Goal: Task Accomplishment & Management: Manage account settings

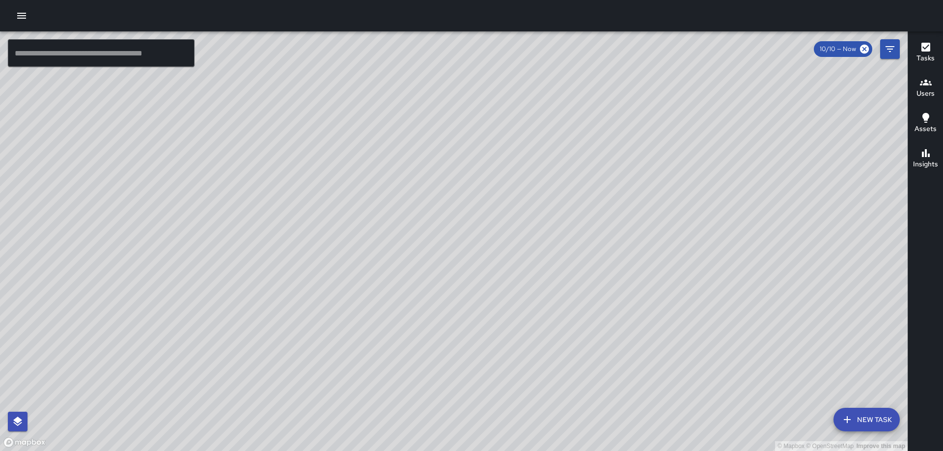
click at [13, 14] on button "button" at bounding box center [22, 16] width 20 height 20
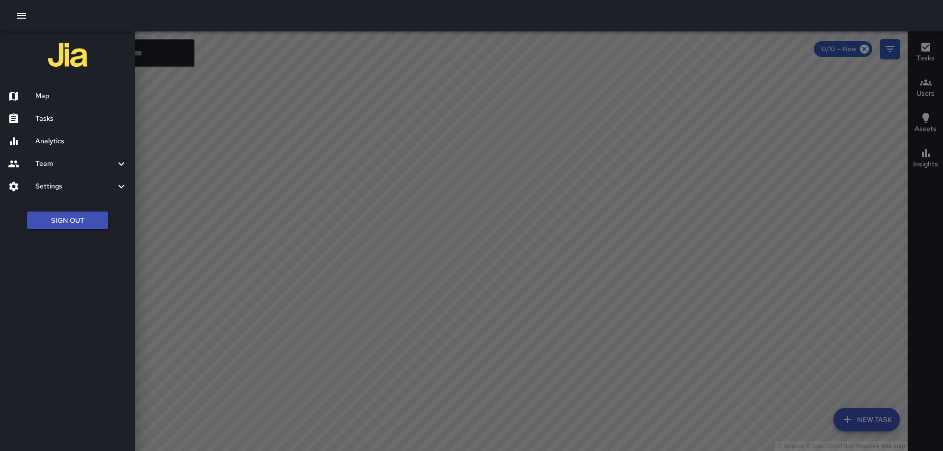
click at [342, 85] on div at bounding box center [471, 225] width 943 height 451
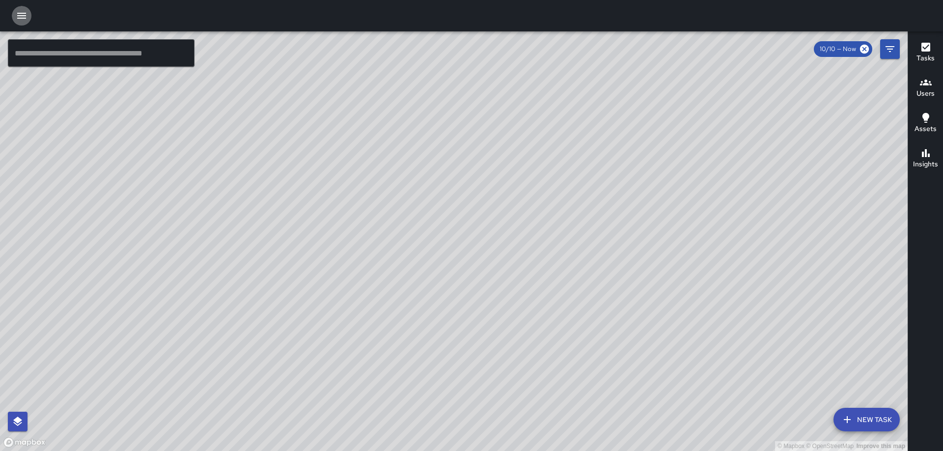
click at [21, 11] on icon "button" at bounding box center [22, 16] width 12 height 12
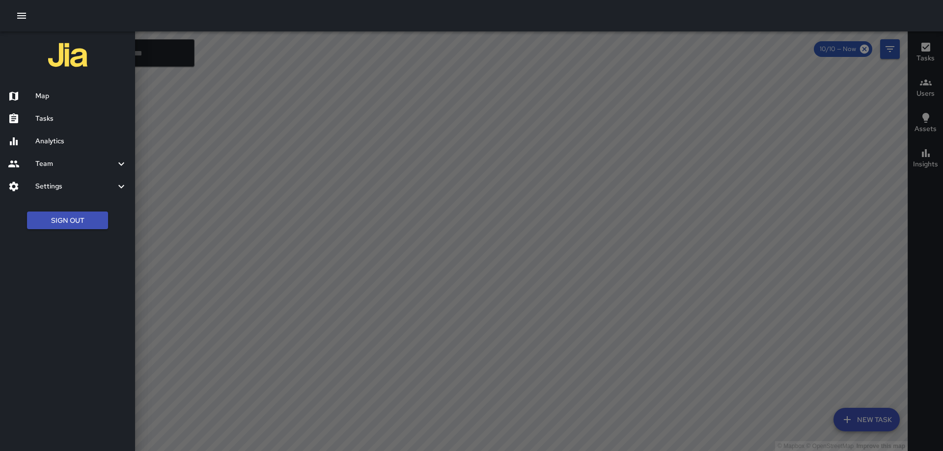
click at [52, 183] on h6 "Settings" at bounding box center [75, 186] width 80 height 11
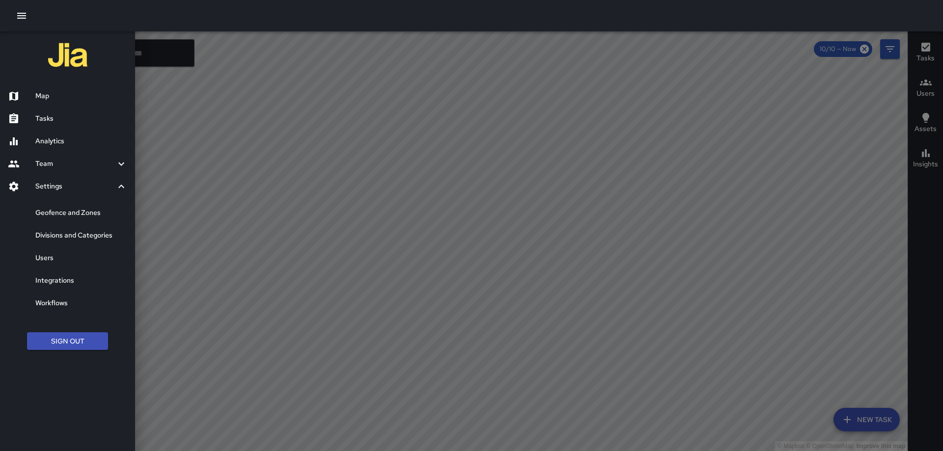
click at [77, 237] on h6 "Divisions and Categories" at bounding box center [81, 235] width 92 height 11
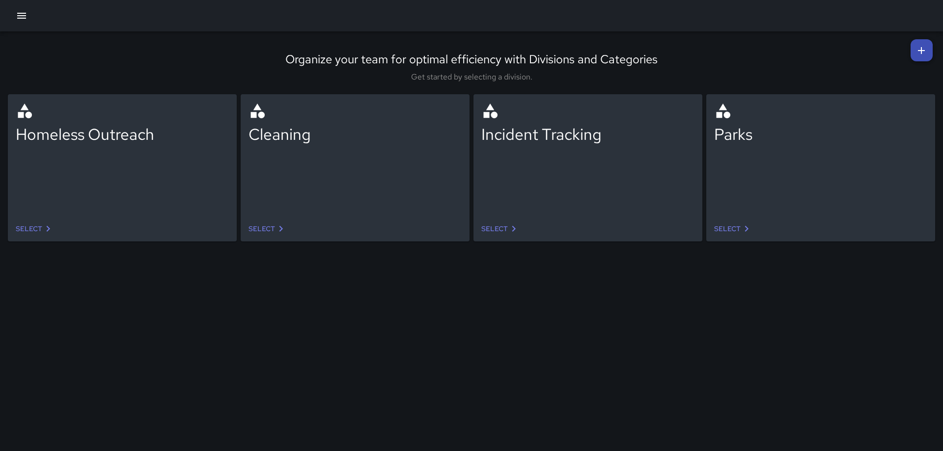
click at [265, 226] on link "Select" at bounding box center [268, 229] width 46 height 18
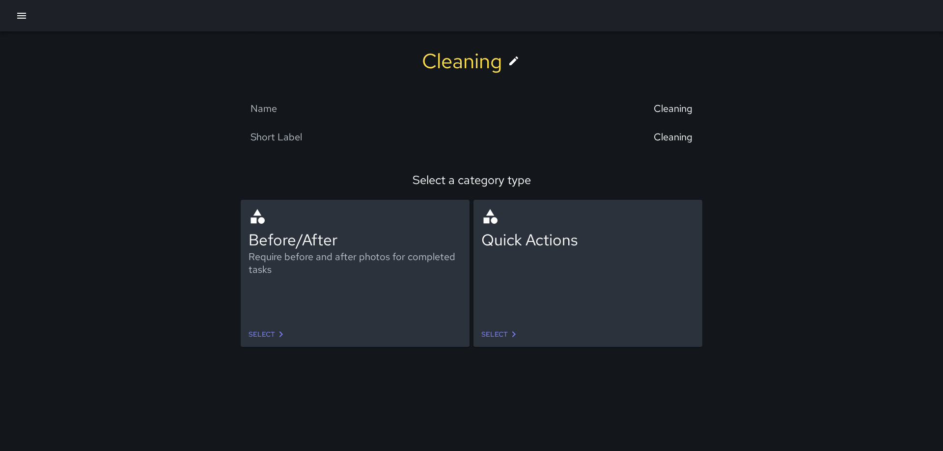
drag, startPoint x: 16, startPoint y: 17, endPoint x: 21, endPoint y: 15, distance: 5.3
click at [16, 17] on icon "button" at bounding box center [22, 16] width 12 height 12
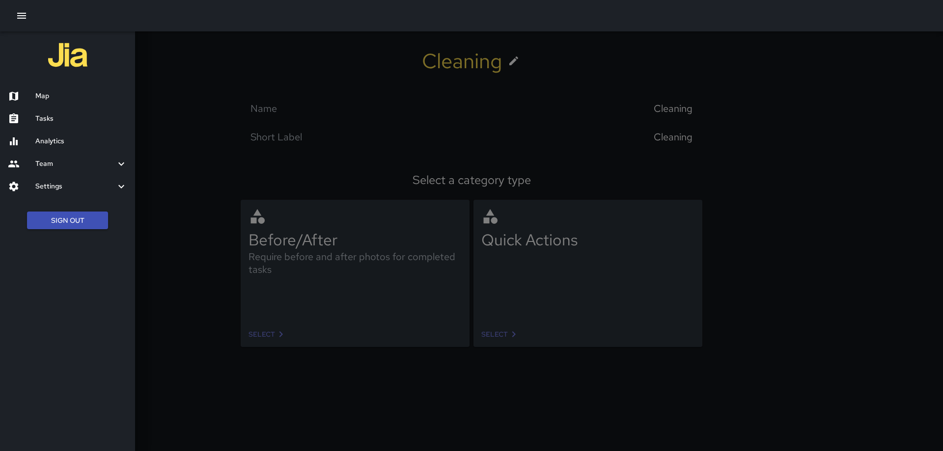
click at [38, 90] on div "Map" at bounding box center [67, 96] width 135 height 23
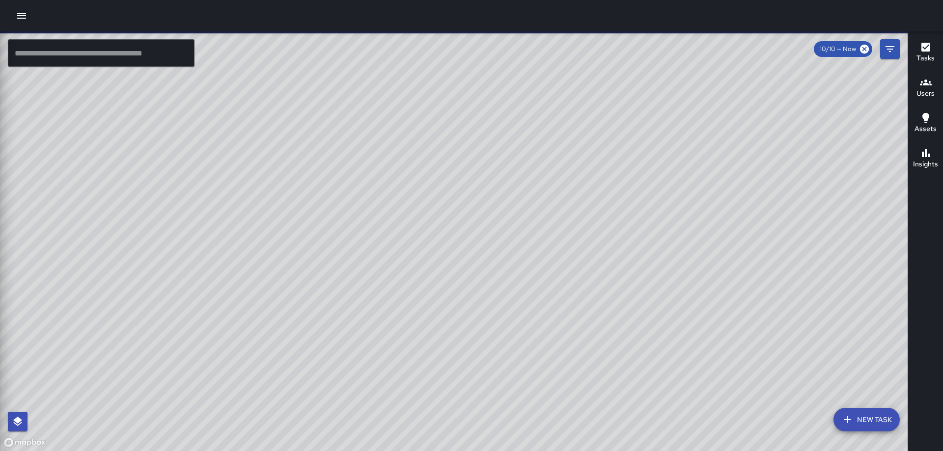
click at [890, 47] on div at bounding box center [471, 225] width 943 height 451
click at [890, 51] on icon "Filters" at bounding box center [890, 49] width 12 height 12
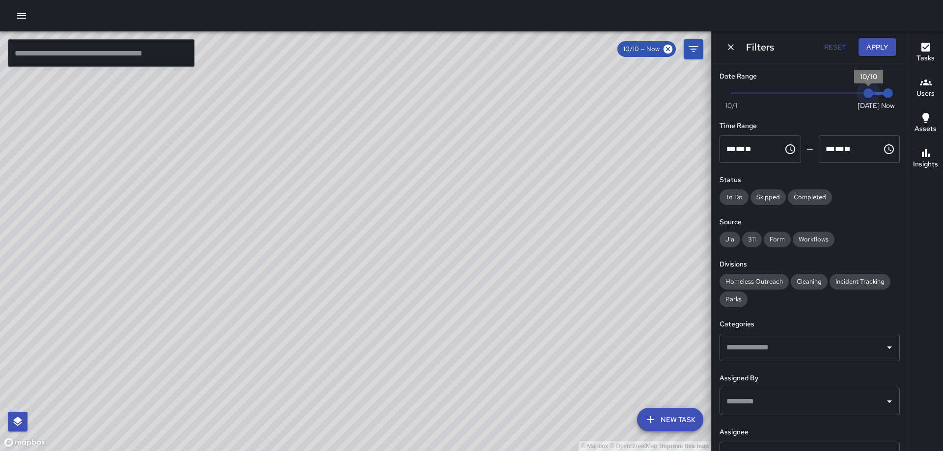
type input "*"
drag, startPoint x: 863, startPoint y: 91, endPoint x: 653, endPoint y: 102, distance: 210.1
click at [652, 102] on div "© Mapbox © OpenStreetMap Improve this map ​ New Task 10/10 — Now Map Layers Tas…" at bounding box center [471, 241] width 943 height 420
click at [870, 39] on button "Apply" at bounding box center [877, 47] width 37 height 18
click at [877, 47] on button "Apply" at bounding box center [877, 47] width 37 height 18
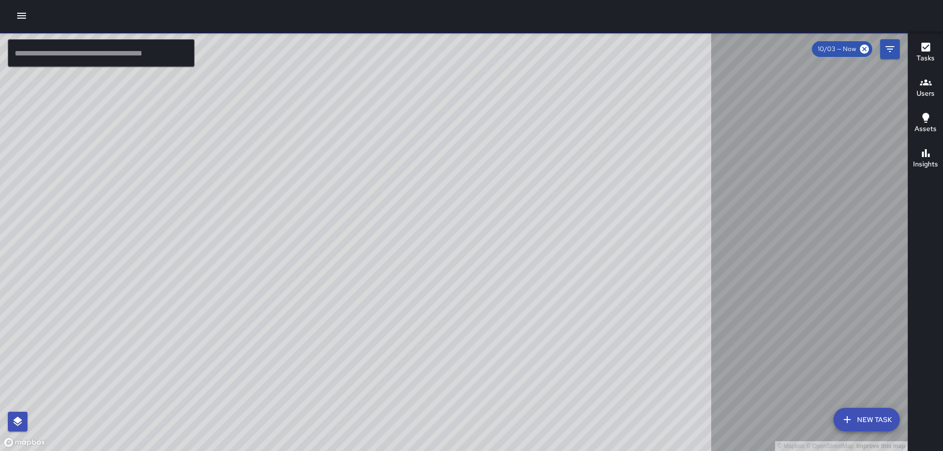
click at [924, 152] on icon "button" at bounding box center [926, 153] width 8 height 8
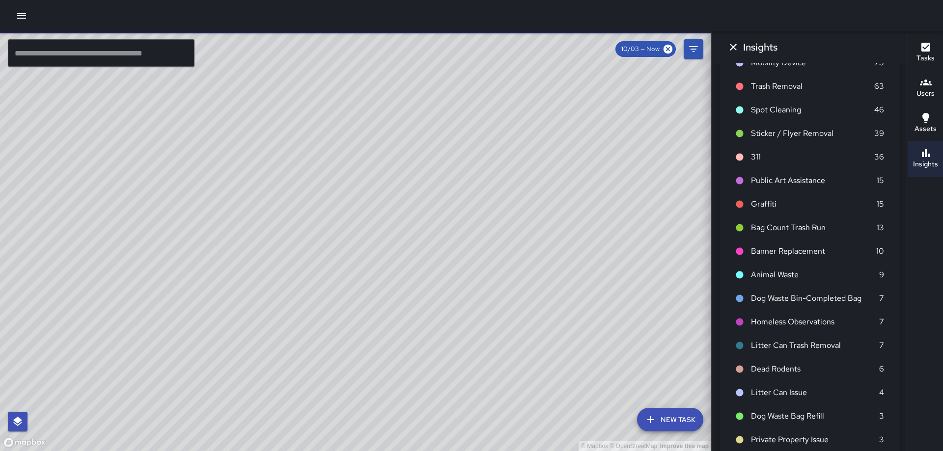
scroll to position [147, 0]
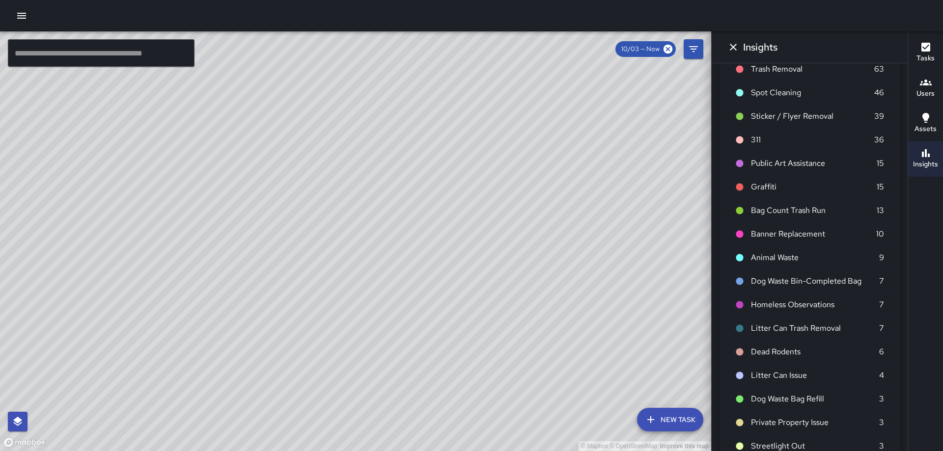
click at [733, 50] on icon "Dismiss" at bounding box center [734, 47] width 12 height 12
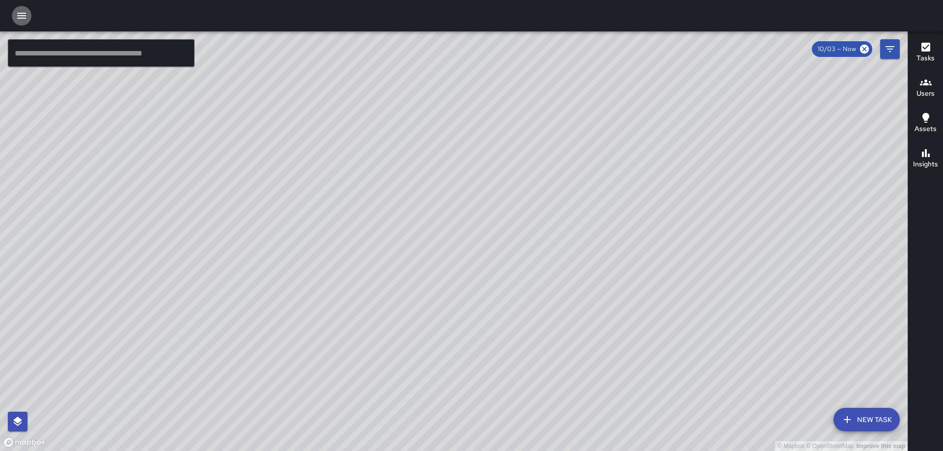
drag, startPoint x: 23, startPoint y: 16, endPoint x: 56, endPoint y: 14, distance: 32.5
click at [24, 14] on icon "button" at bounding box center [22, 16] width 12 height 12
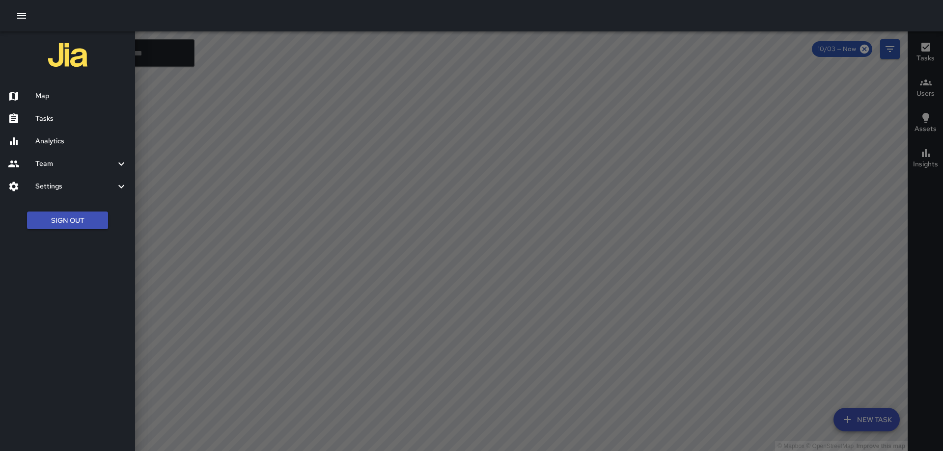
drag, startPoint x: 63, startPoint y: 97, endPoint x: 153, endPoint y: 90, distance: 90.7
click at [63, 96] on h6 "Map" at bounding box center [81, 96] width 92 height 11
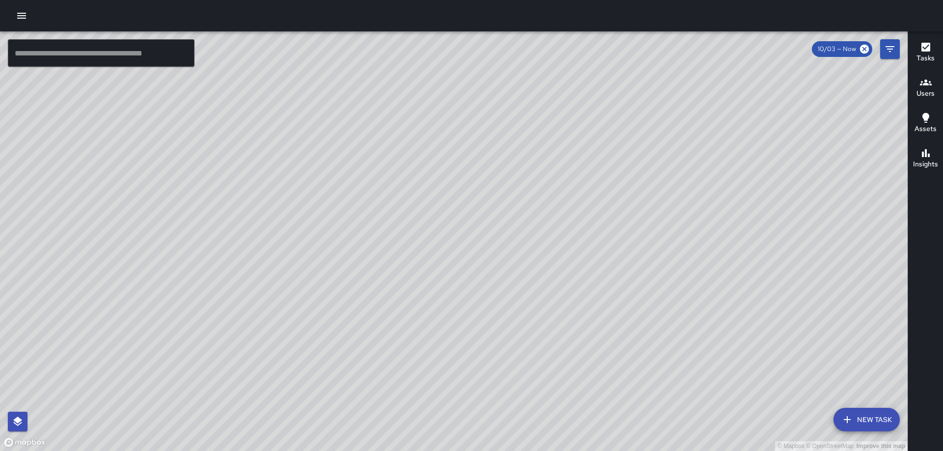
click at [867, 49] on icon at bounding box center [864, 49] width 9 height 9
drag, startPoint x: 581, startPoint y: 98, endPoint x: 533, endPoint y: 200, distance: 112.5
click at [531, 230] on div "© Mapbox © OpenStreetMap Improve this map" at bounding box center [454, 241] width 908 height 420
click at [513, 119] on div "© Mapbox © OpenStreetMap Improve this map JT Jeffrey Turner 227 Harry Thomas Wa…" at bounding box center [454, 241] width 908 height 420
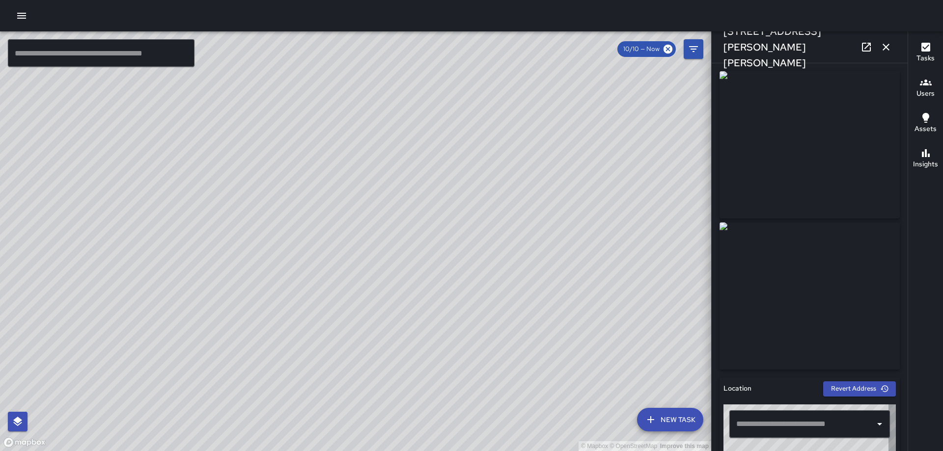
type input "**********"
click at [881, 47] on icon "button" at bounding box center [886, 47] width 12 height 12
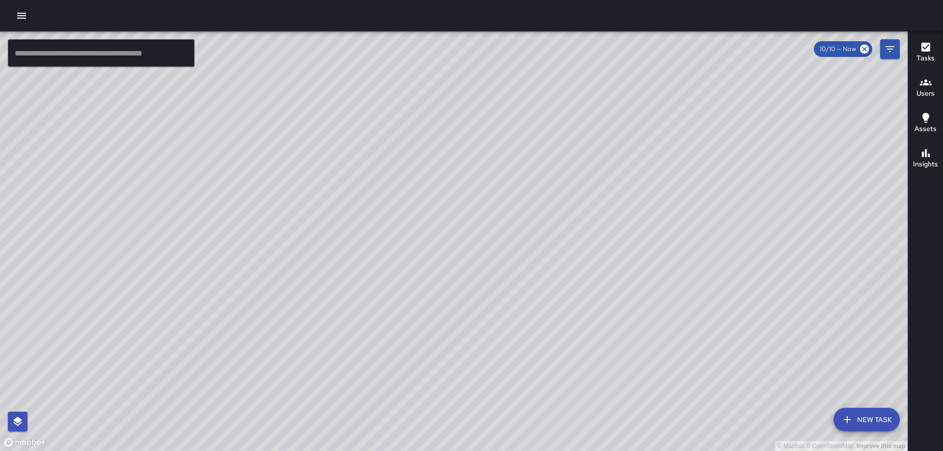
click at [419, 98] on div "© Mapbox © OpenStreetMap Improve this map RY Richard Young 241 R Street Northea…" at bounding box center [454, 241] width 908 height 420
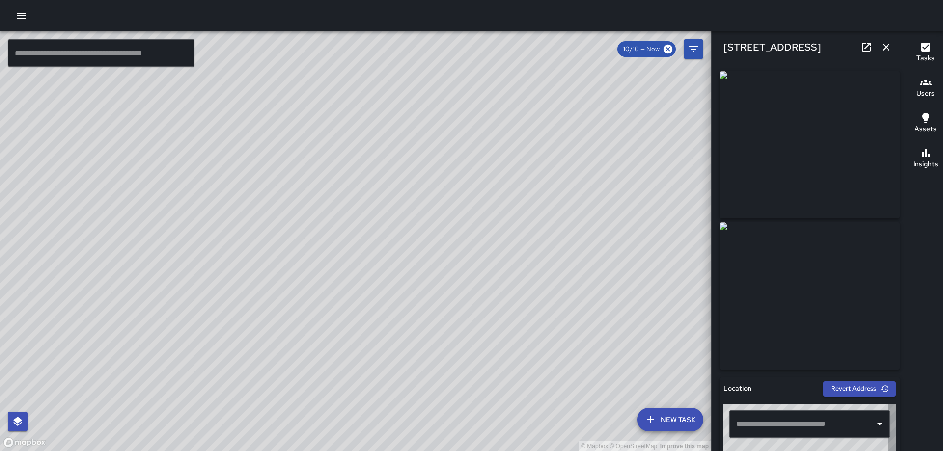
type input "**********"
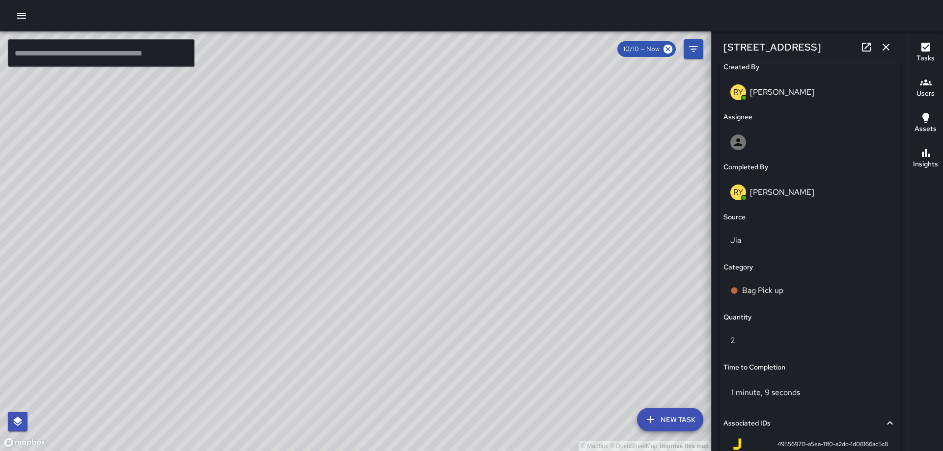
scroll to position [646, 0]
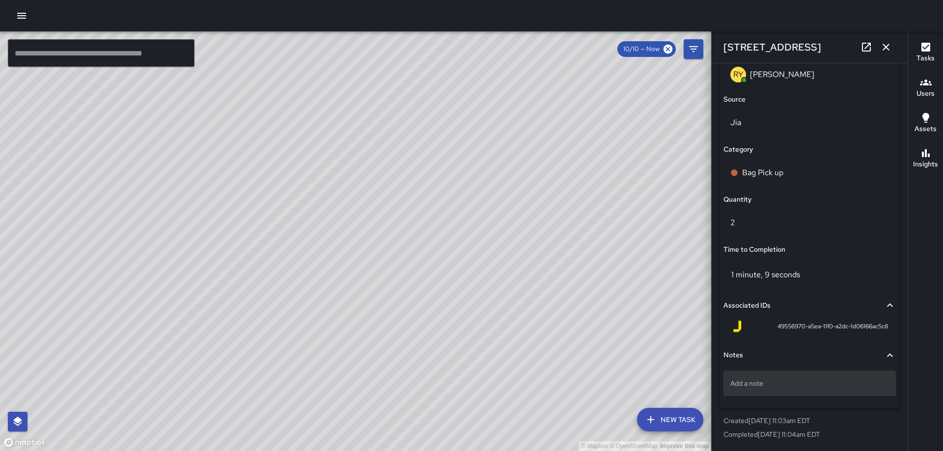
click at [784, 379] on p "Add a note" at bounding box center [810, 384] width 159 height 10
type textarea "*****"
click at [886, 46] on icon "button" at bounding box center [886, 47] width 12 height 12
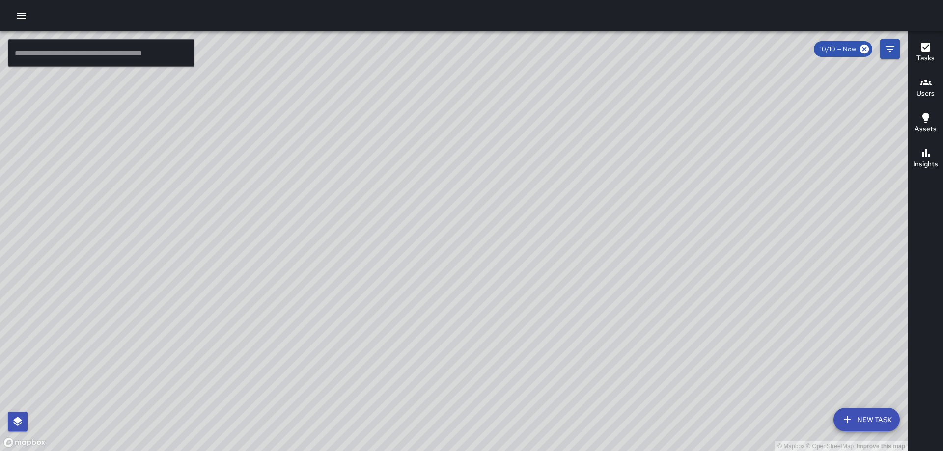
drag, startPoint x: 502, startPoint y: 314, endPoint x: 591, endPoint y: 162, distance: 177.0
click at [590, 164] on div "© Mapbox © OpenStreetMap Improve this map" at bounding box center [454, 241] width 908 height 420
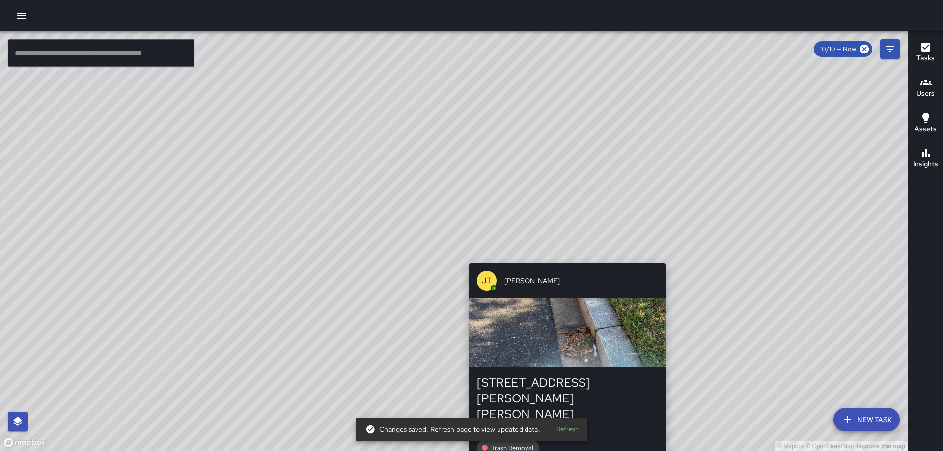
click at [564, 254] on div "© Mapbox © OpenStreetMap Improve this map JT Jeffrey Turner 227 Harry Thomas Wa…" at bounding box center [454, 241] width 908 height 420
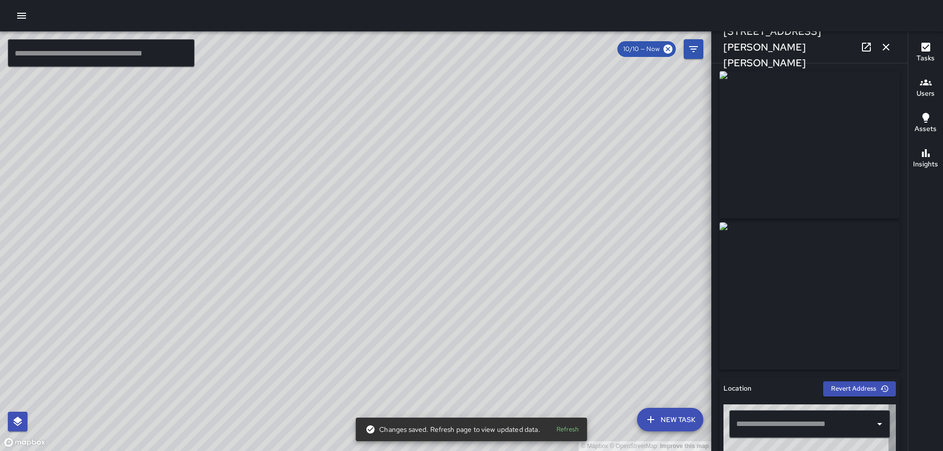
type input "**********"
click at [886, 40] on button "button" at bounding box center [886, 47] width 20 height 20
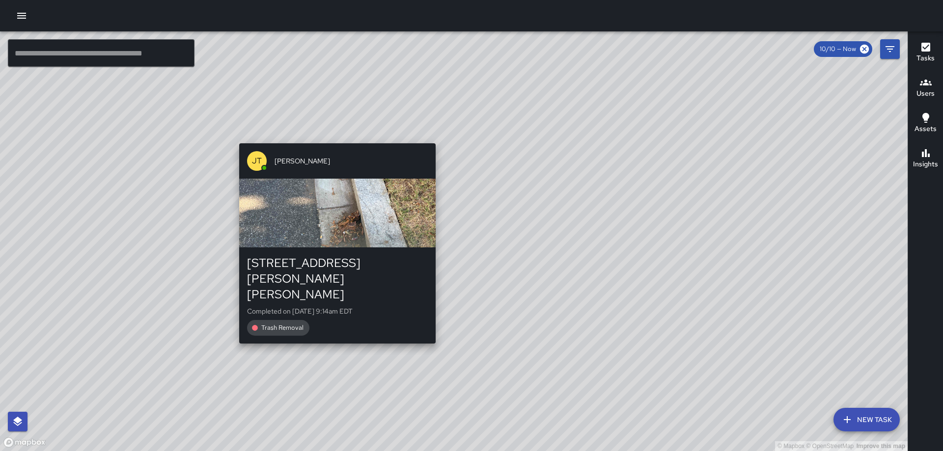
click at [429, 316] on div "JT Jeffrey Turner 105 Harry Thomas Way Northeast Completed on 10/10/2025, 9:14a…" at bounding box center [337, 244] width 204 height 208
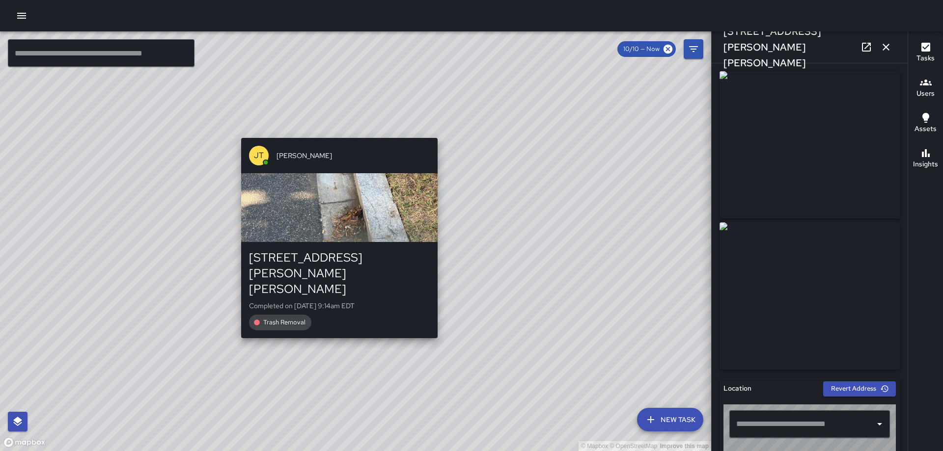
type input "**********"
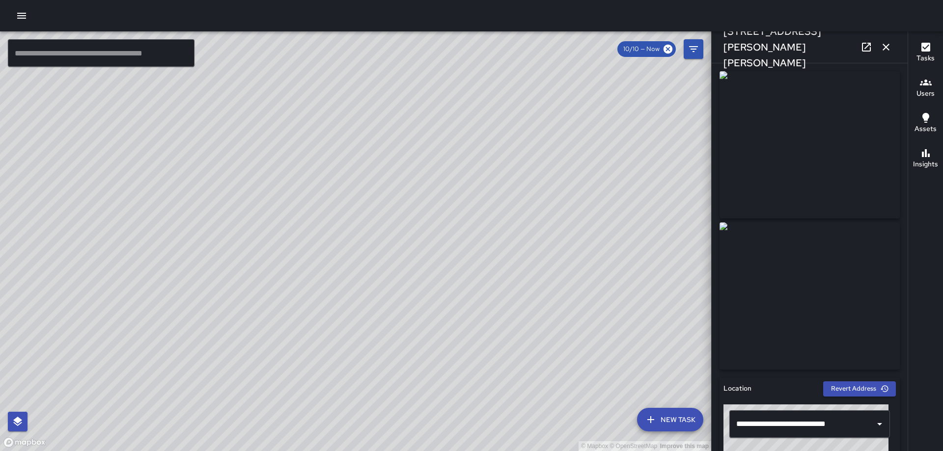
click at [884, 50] on icon "button" at bounding box center [886, 47] width 7 height 7
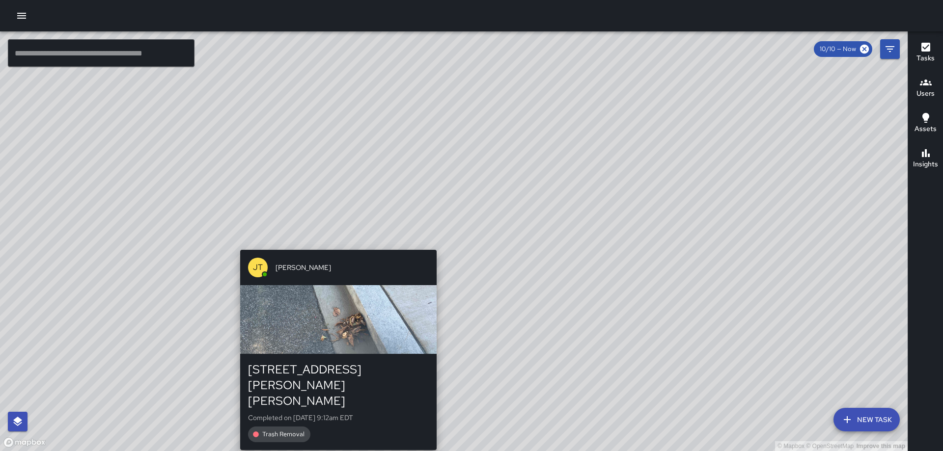
click at [434, 241] on div "© Mapbox © OpenStreetMap Improve this map JT Jeffrey Turner 105 Harry Thomas Wa…" at bounding box center [454, 241] width 908 height 420
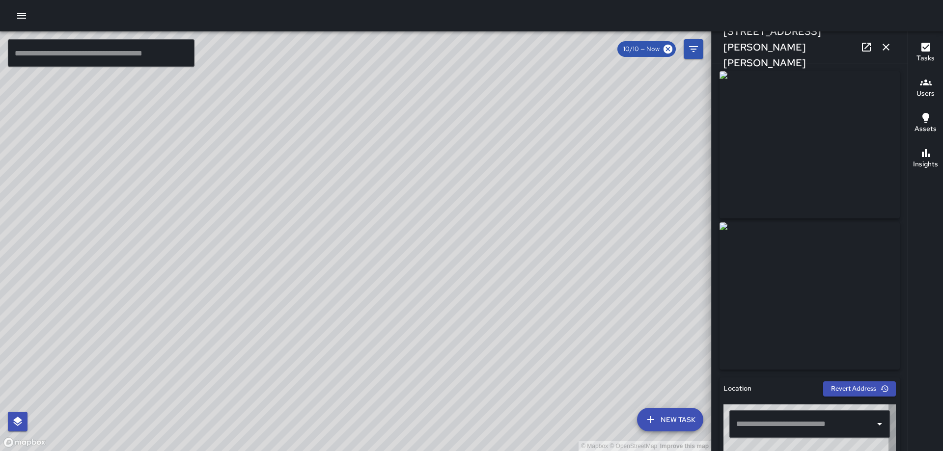
type input "**********"
click at [892, 43] on icon "button" at bounding box center [886, 47] width 12 height 12
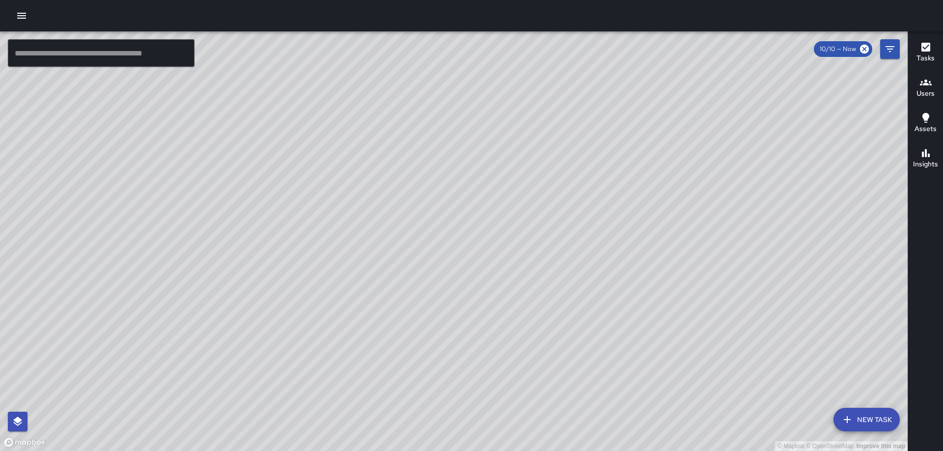
click at [454, 271] on div "© Mapbox © OpenStreetMap Improve this map RY Richard Young 105 Harry Thomas Way…" at bounding box center [454, 241] width 908 height 420
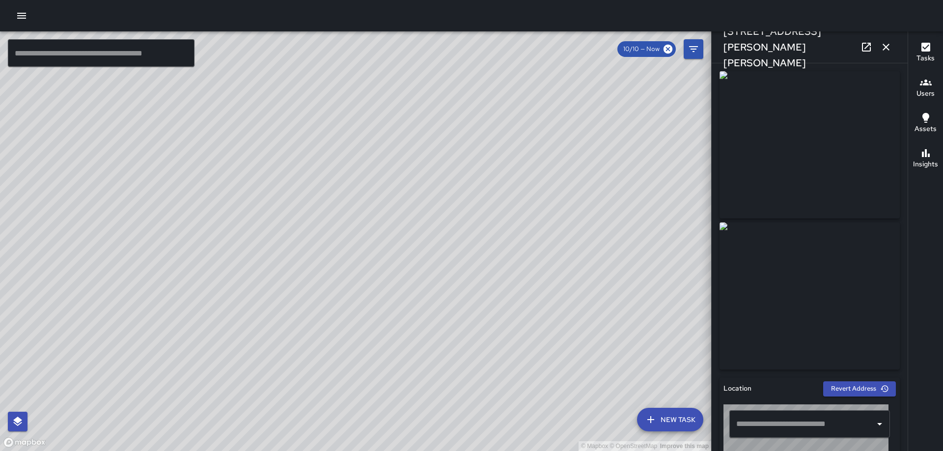
type input "**********"
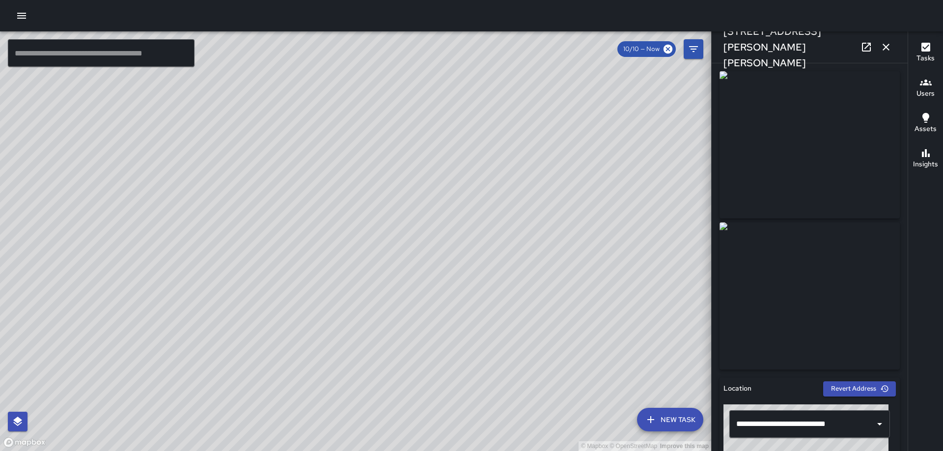
click at [887, 46] on icon "button" at bounding box center [886, 47] width 7 height 7
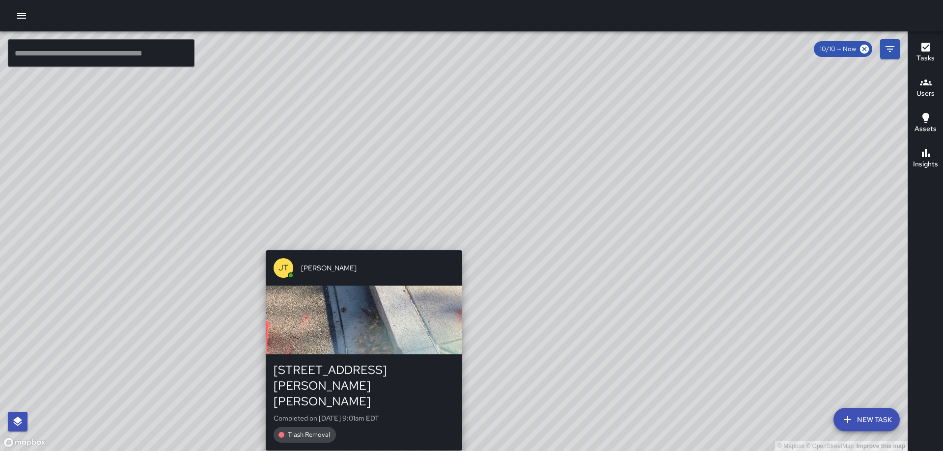
click at [459, 246] on div "© Mapbox © OpenStreetMap Improve this map JT Jeffrey Turner 105 Harry Thomas Wa…" at bounding box center [454, 241] width 908 height 420
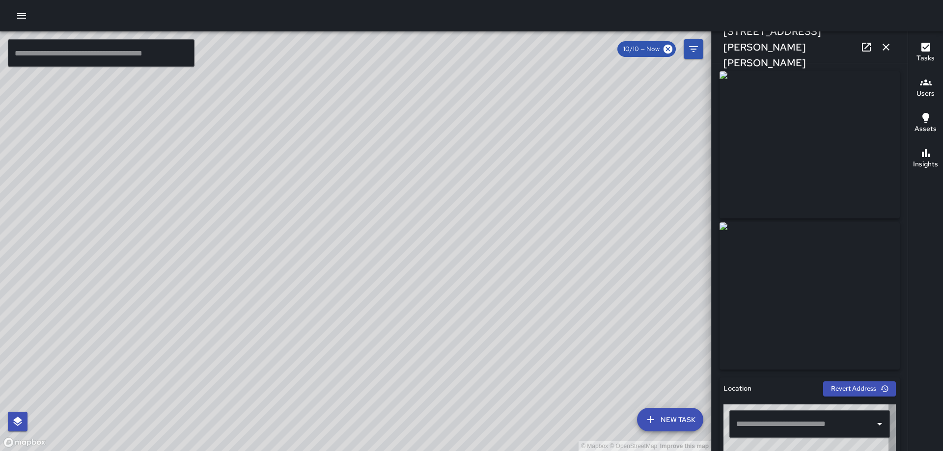
type input "**********"
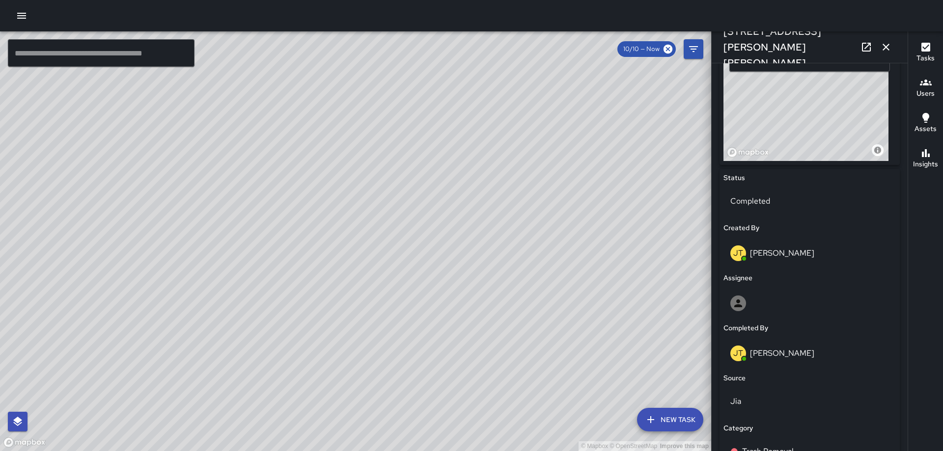
scroll to position [596, 0]
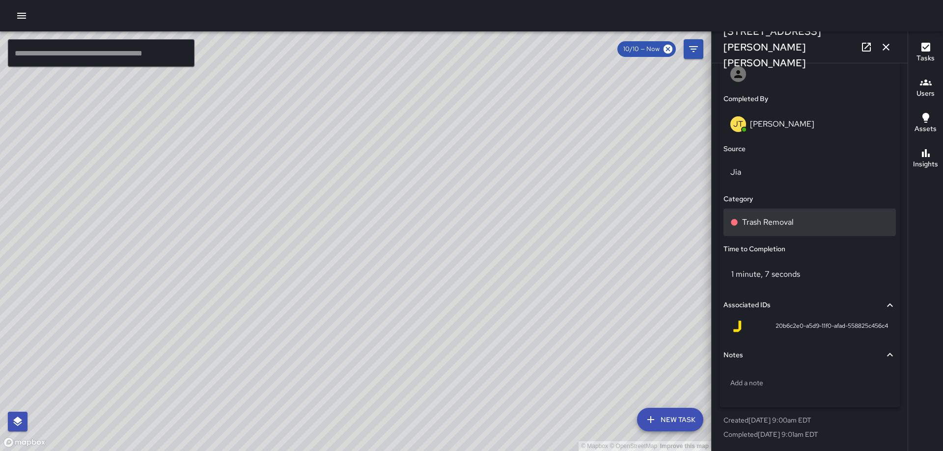
click at [789, 226] on p "Trash Removal" at bounding box center [768, 223] width 52 height 12
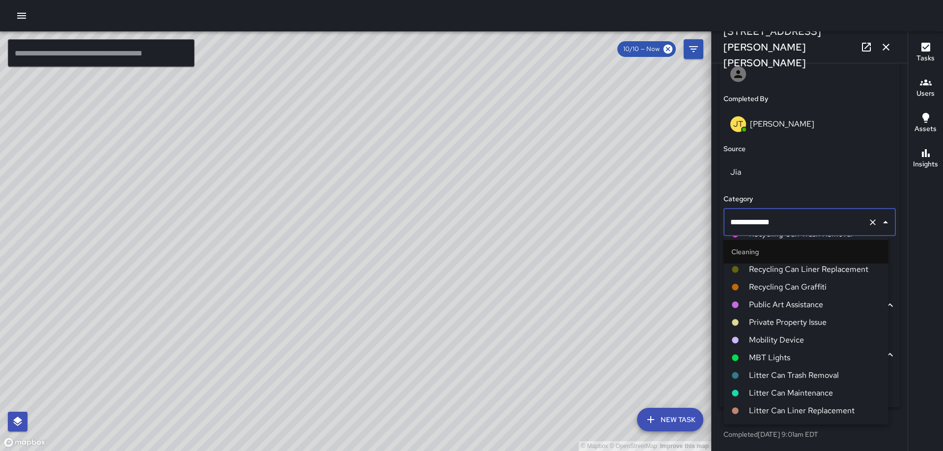
scroll to position [246, 0]
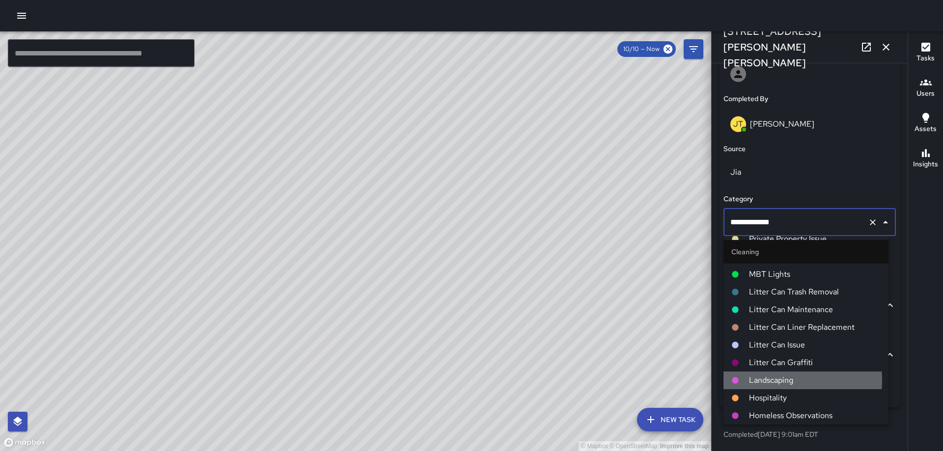
click at [774, 381] on span "Landscaping" at bounding box center [815, 381] width 132 height 12
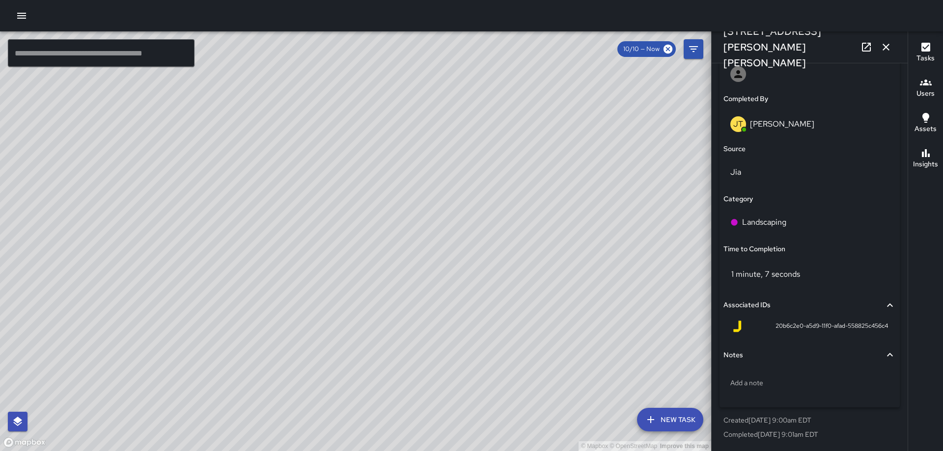
click at [882, 46] on icon "button" at bounding box center [886, 47] width 12 height 12
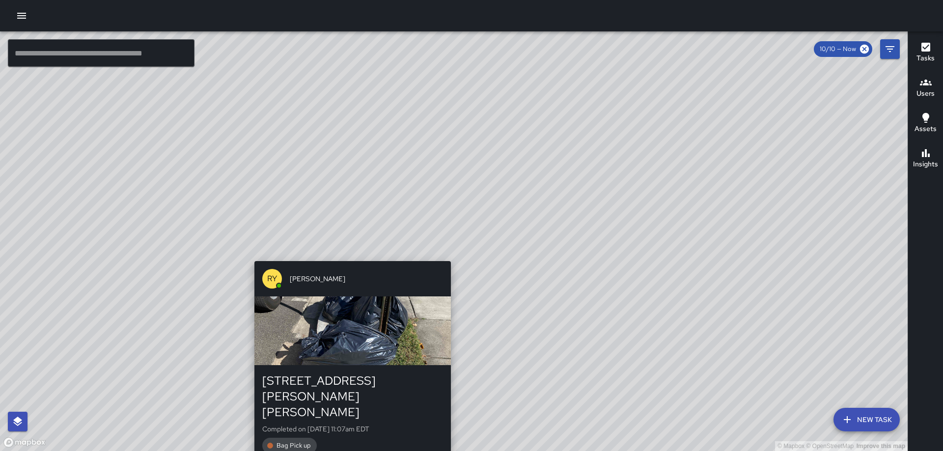
click at [446, 267] on div "RY Richard Young" at bounding box center [352, 278] width 197 height 35
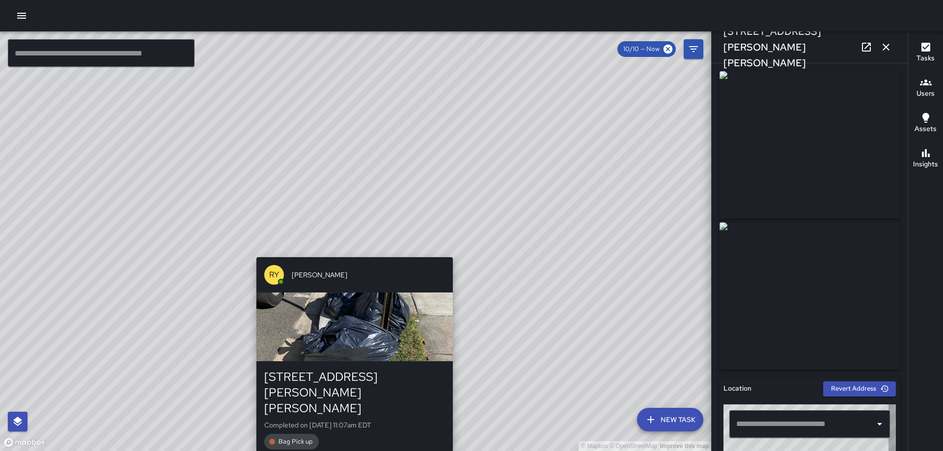
type input "**********"
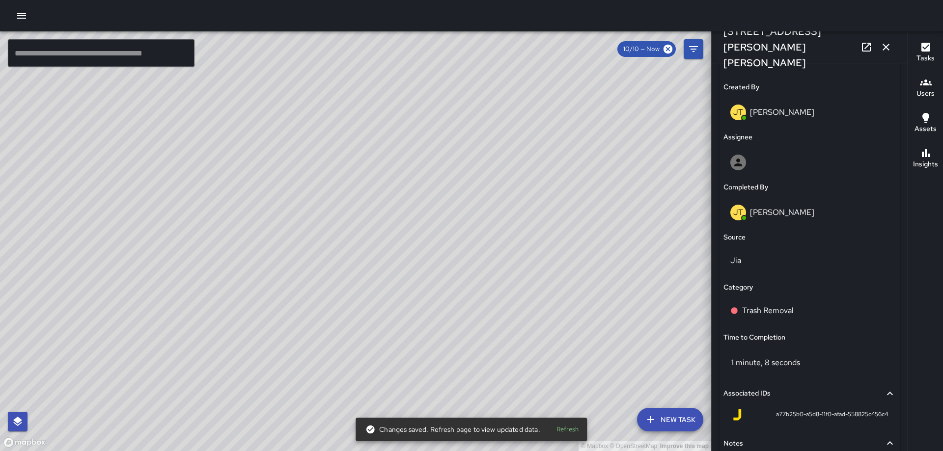
scroll to position [596, 0]
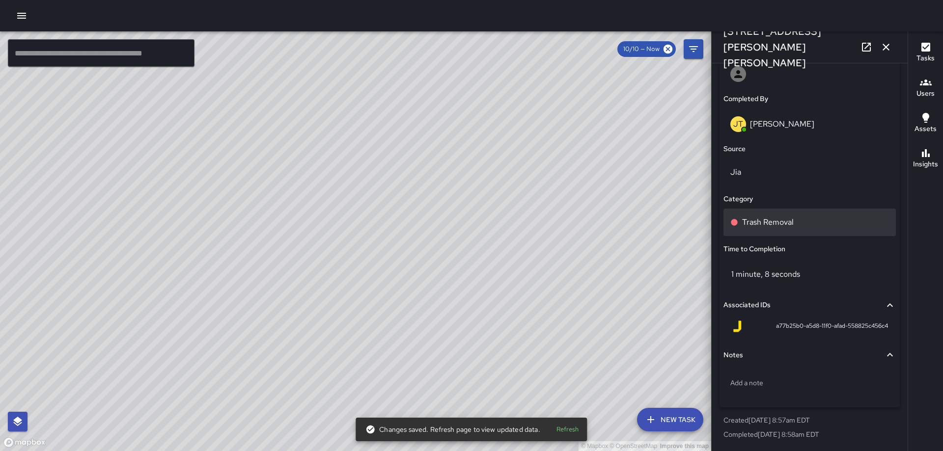
click at [779, 226] on p "Trash Removal" at bounding box center [768, 223] width 52 height 12
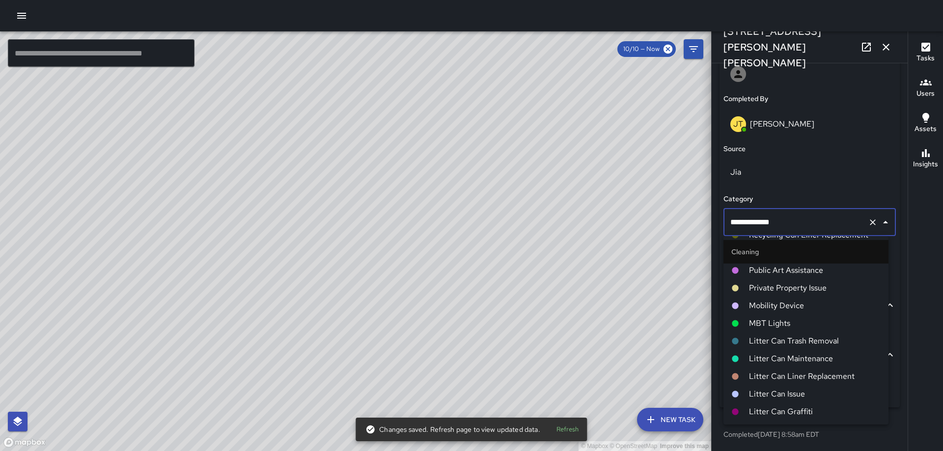
scroll to position [246, 0]
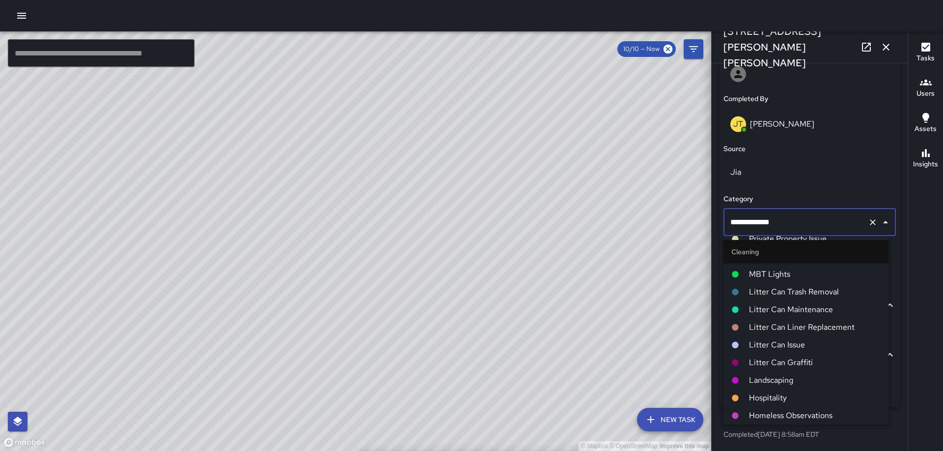
click at [777, 381] on span "Landscaping" at bounding box center [815, 381] width 132 height 12
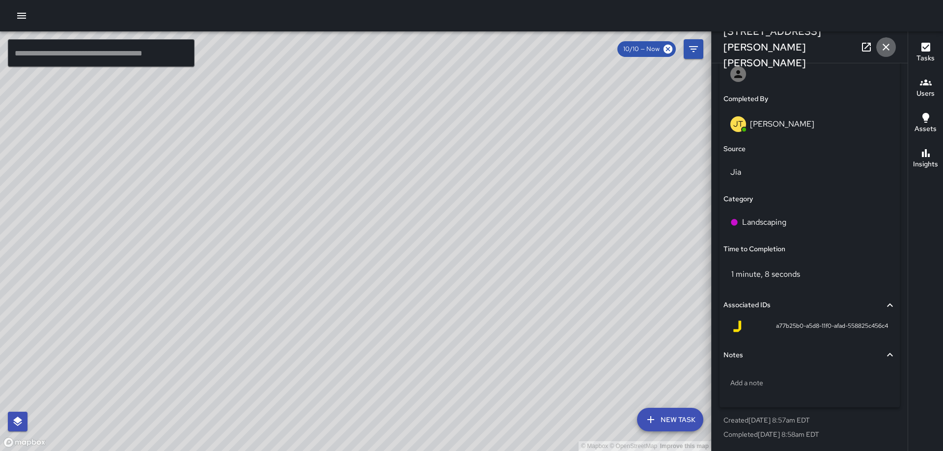
click at [880, 43] on icon "button" at bounding box center [886, 47] width 12 height 12
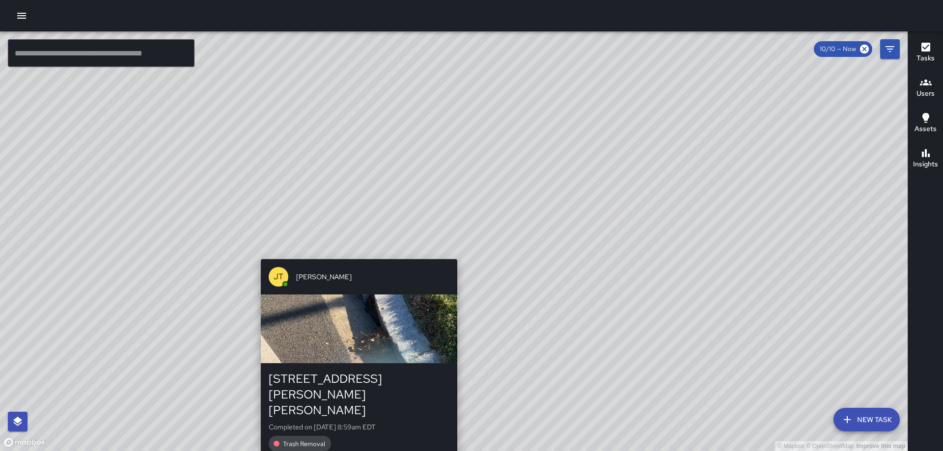
click at [453, 251] on div "© Mapbox © OpenStreetMap Improve this map JT Jeffrey Turner 105 Harry Thomas Wa…" at bounding box center [454, 241] width 908 height 420
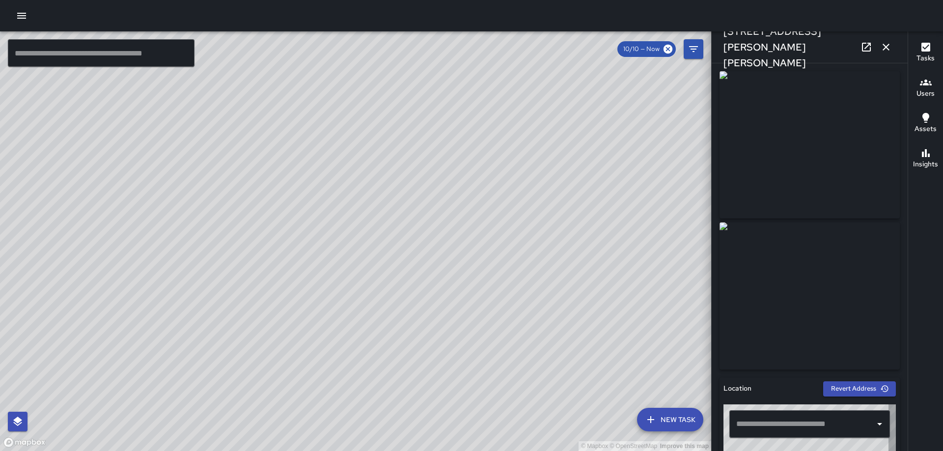
type input "**********"
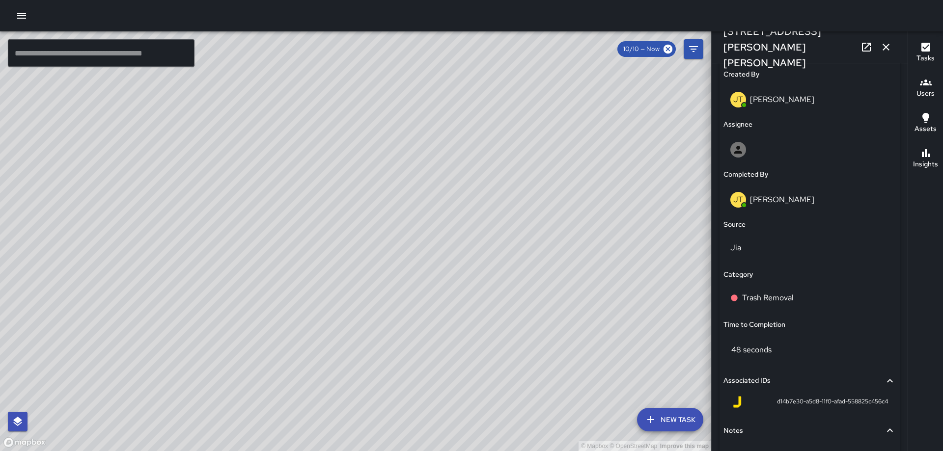
scroll to position [542, 0]
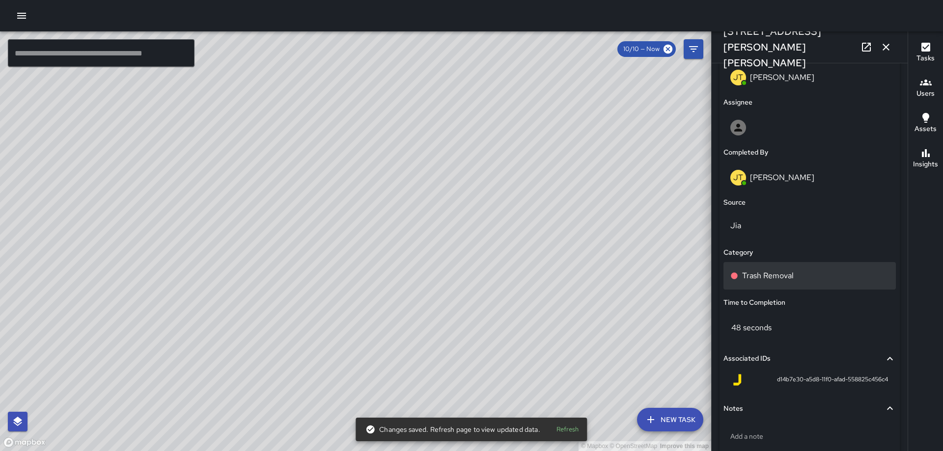
click at [786, 271] on p "Trash Removal" at bounding box center [768, 276] width 52 height 12
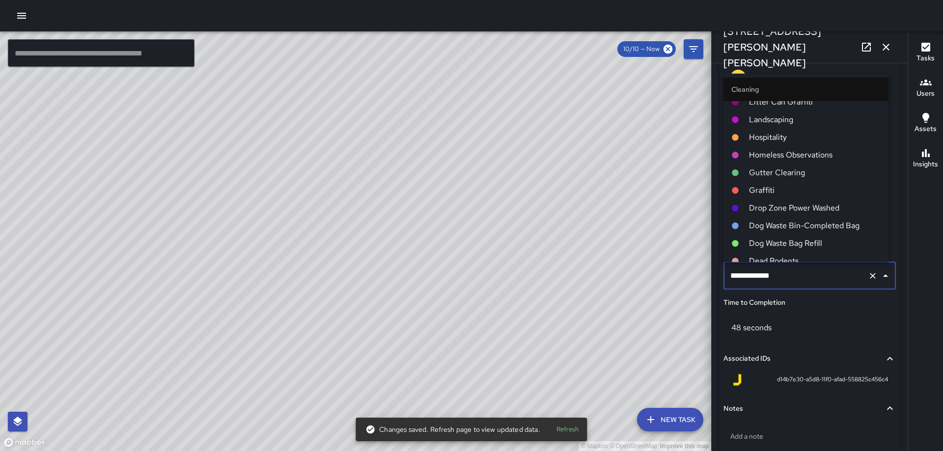
scroll to position [295, 0]
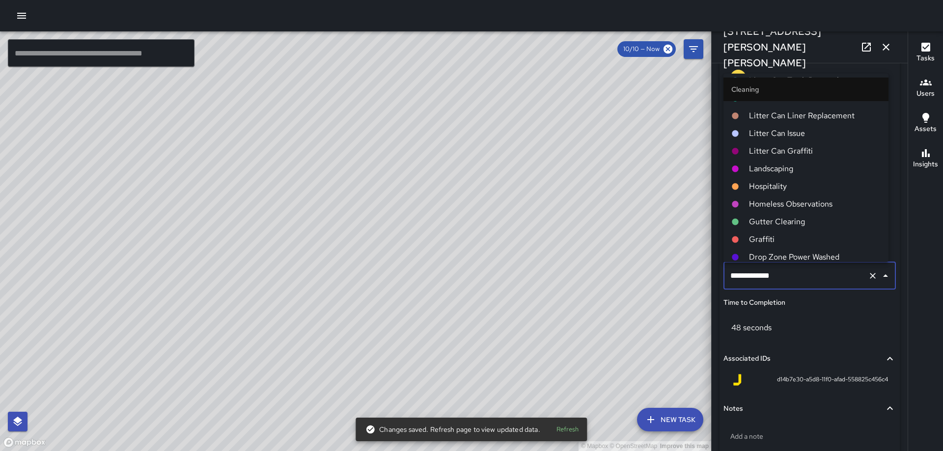
click at [776, 166] on span "Landscaping" at bounding box center [815, 169] width 132 height 12
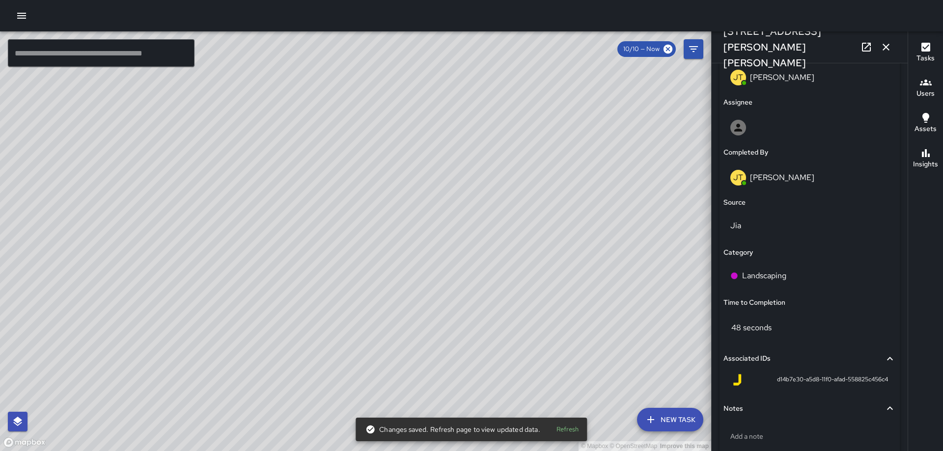
click at [884, 49] on icon "button" at bounding box center [886, 47] width 7 height 7
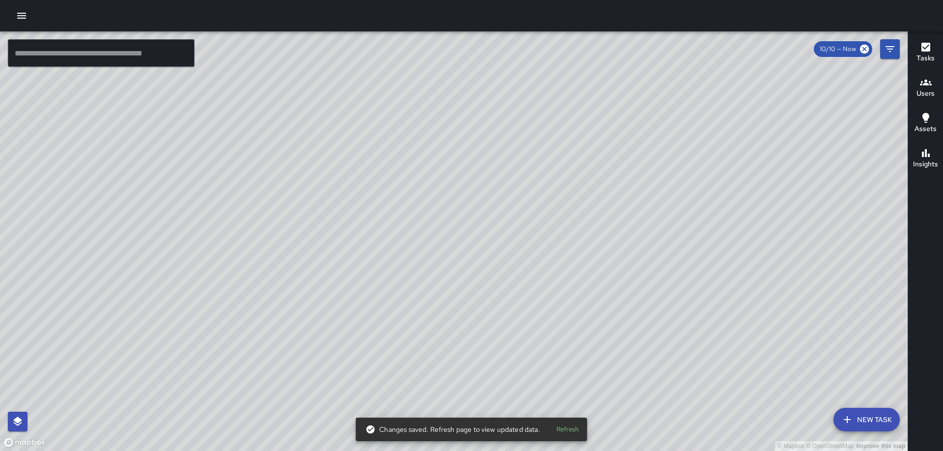
click at [453, 226] on div "© Mapbox © OpenStreetMap Improve this map RY Richard Young 105 Harry Thomas Way…" at bounding box center [454, 241] width 908 height 420
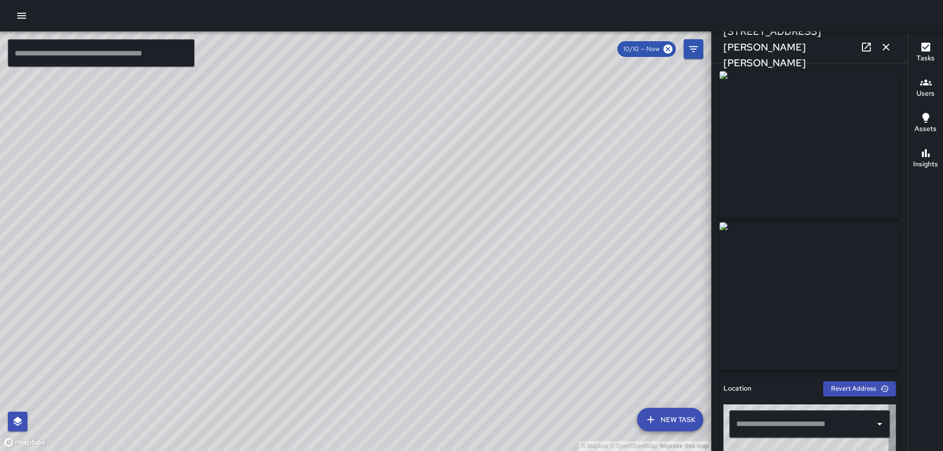
type input "**********"
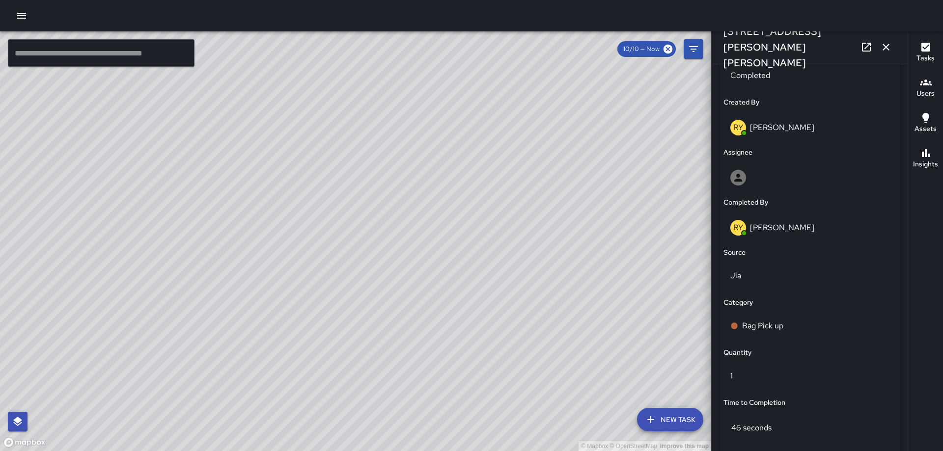
scroll to position [646, 0]
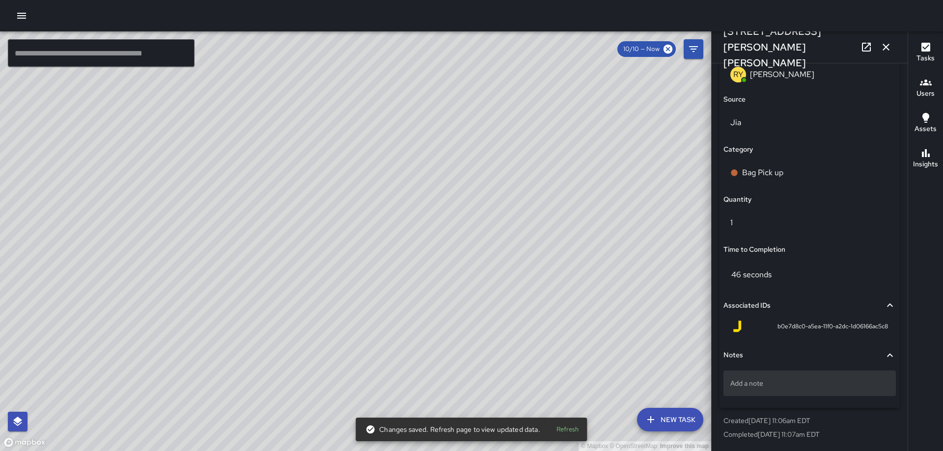
click at [758, 375] on div "Add a note" at bounding box center [810, 384] width 172 height 26
type textarea "*****"
click at [893, 50] on button "button" at bounding box center [886, 47] width 20 height 20
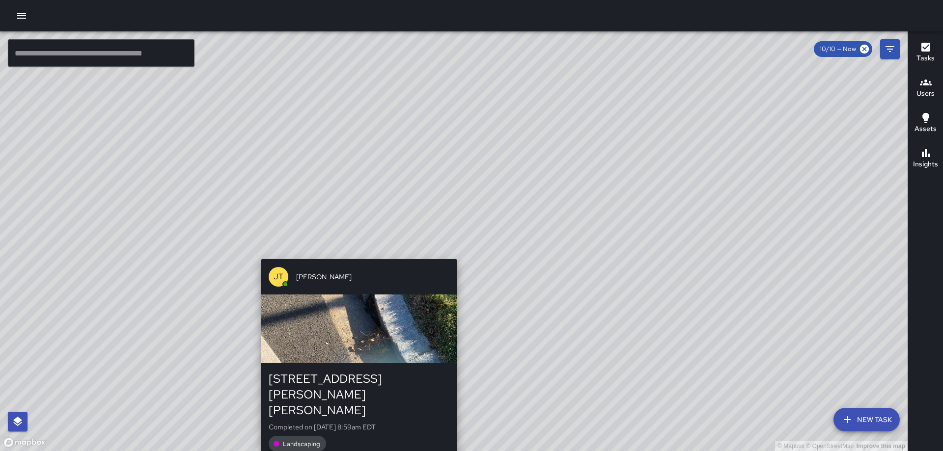
click at [452, 252] on div "© Mapbox © OpenStreetMap Improve this map JT Jeffrey Turner 105 Harry Thomas Wa…" at bounding box center [454, 241] width 908 height 420
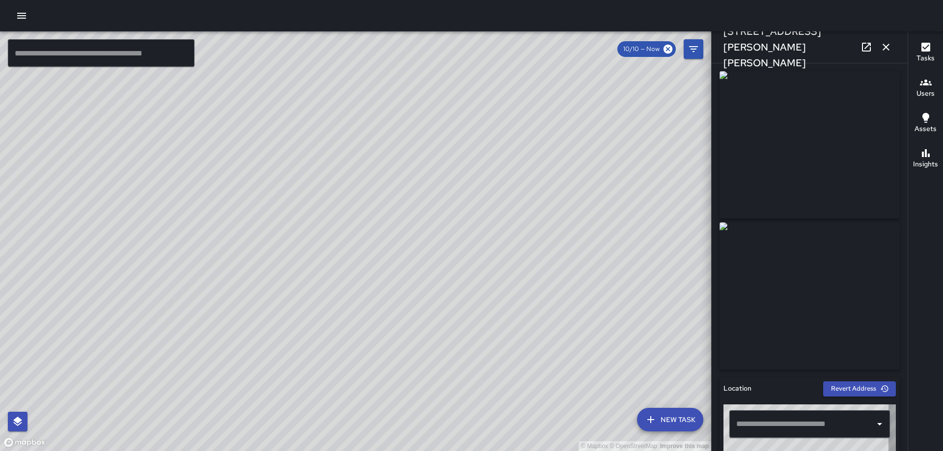
type input "**********"
click at [890, 50] on icon "button" at bounding box center [886, 47] width 12 height 12
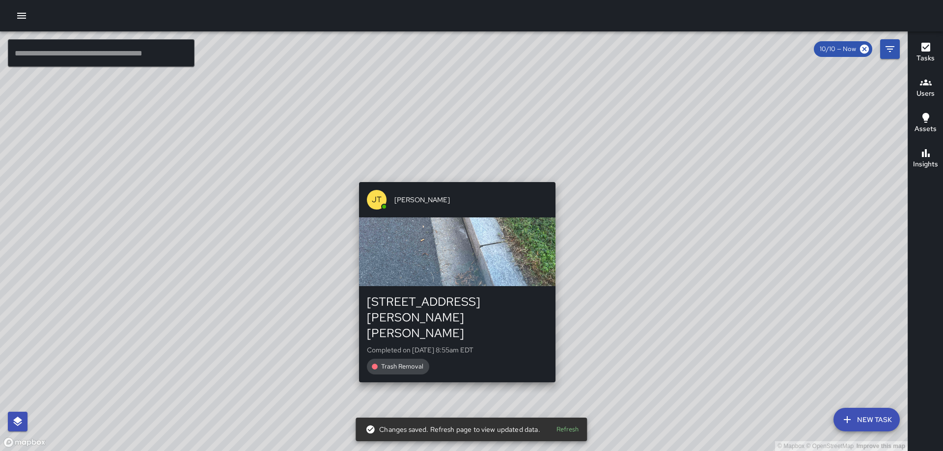
click at [455, 159] on div "© Mapbox © OpenStreetMap Improve this map JT Jeffrey Turner 101 Harry Thomas Wa…" at bounding box center [454, 241] width 908 height 420
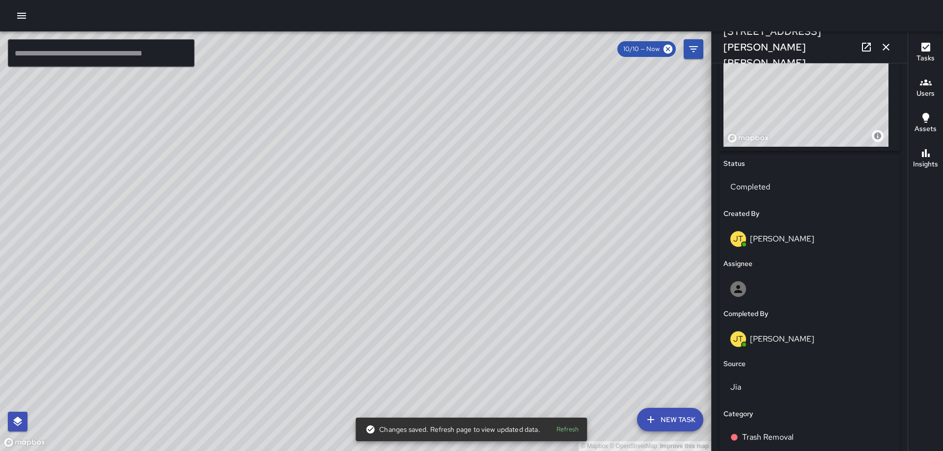
scroll to position [596, 0]
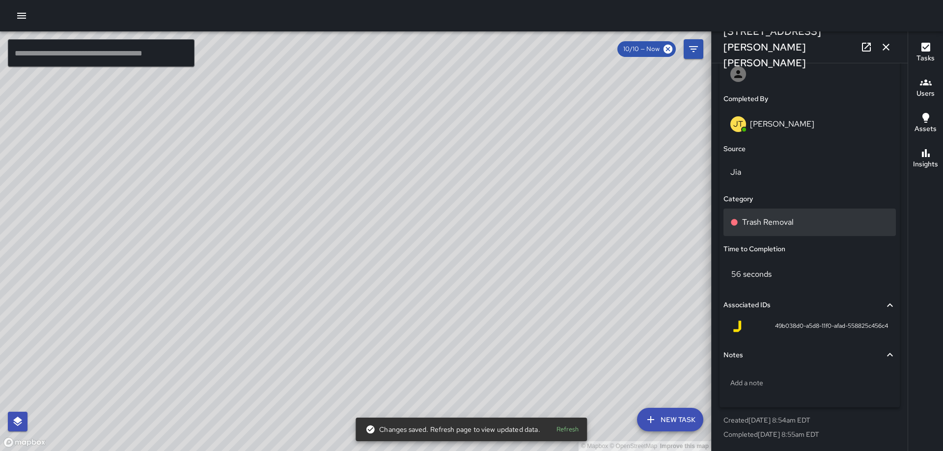
click at [783, 231] on div "Trash Removal" at bounding box center [810, 223] width 172 height 28
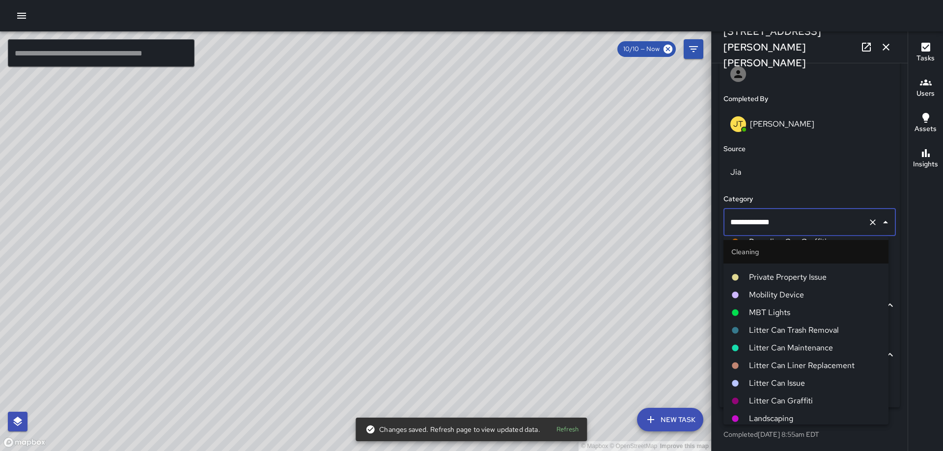
scroll to position [246, 0]
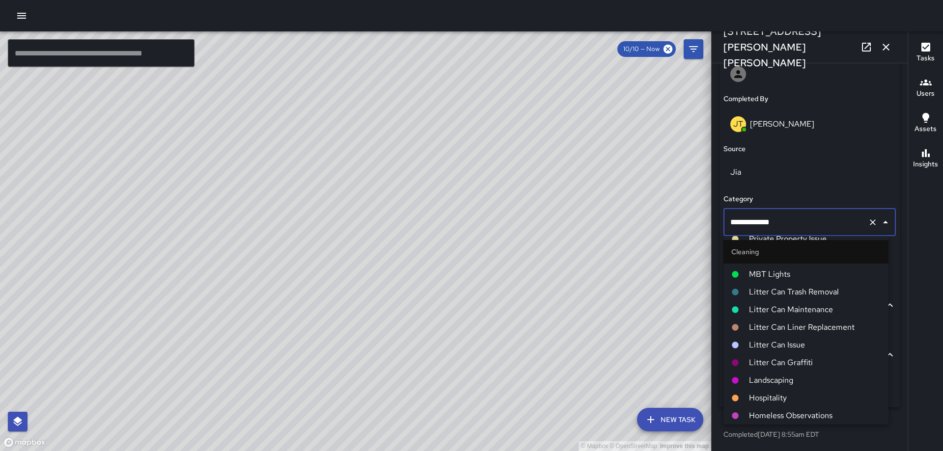
click at [783, 375] on span "Landscaping" at bounding box center [815, 381] width 132 height 12
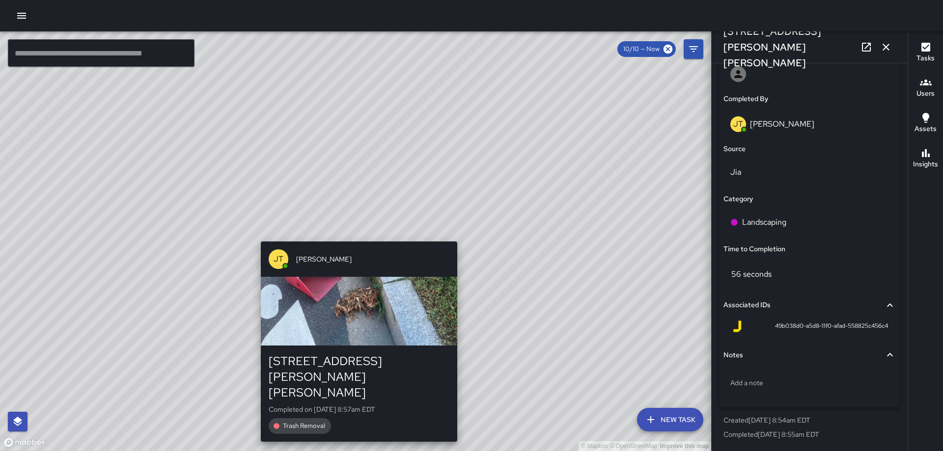
click at [349, 233] on div "© Mapbox © OpenStreetMap Improve this map JT Jeffrey Turner 105 Harry Thomas Wa…" at bounding box center [355, 241] width 711 height 420
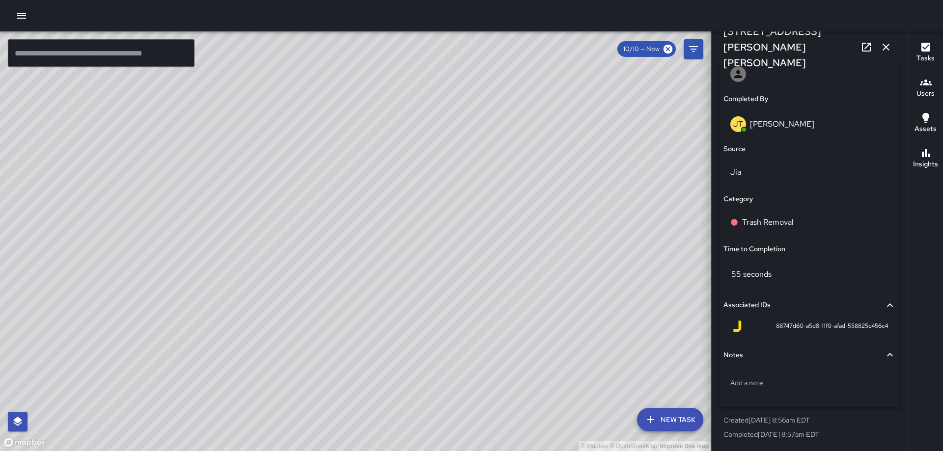
type input "**********"
click at [804, 215] on div "Trash Removal" at bounding box center [810, 223] width 172 height 28
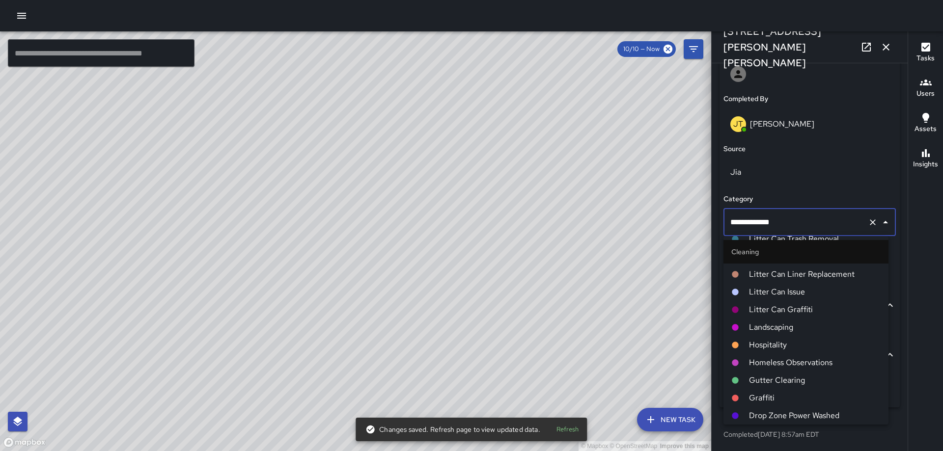
scroll to position [295, 0]
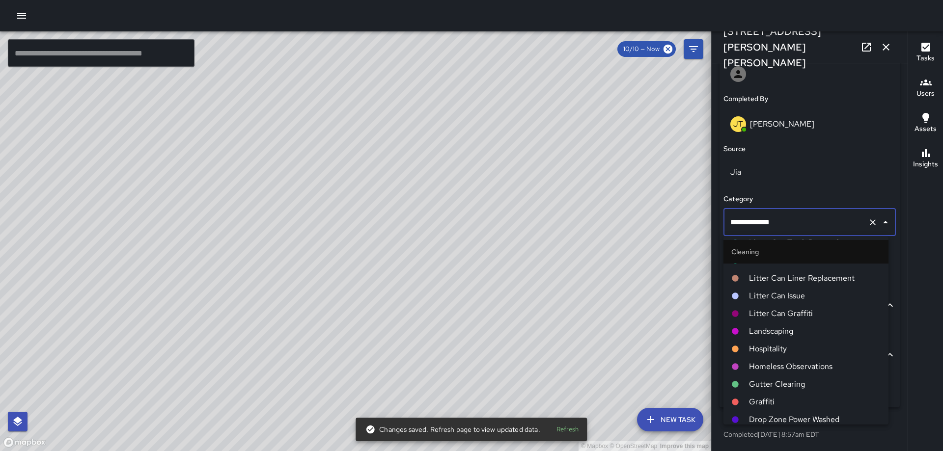
click at [800, 336] on span "Landscaping" at bounding box center [815, 332] width 132 height 12
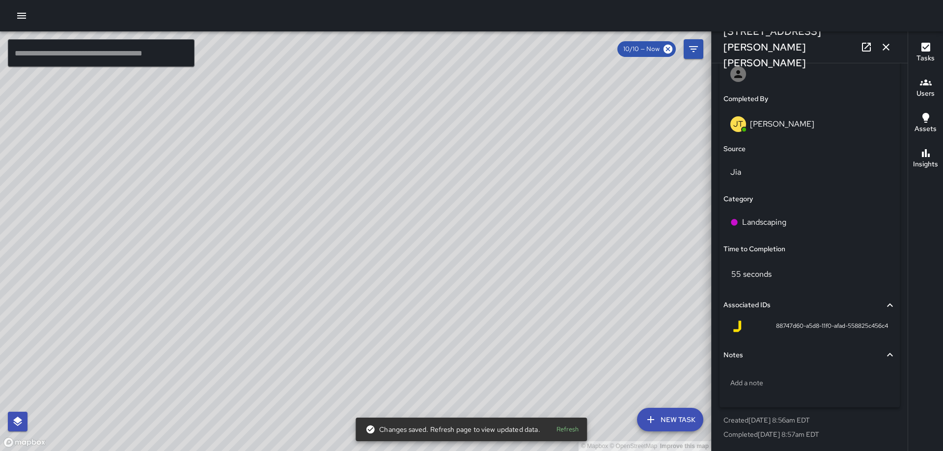
click at [887, 47] on icon "button" at bounding box center [886, 47] width 7 height 7
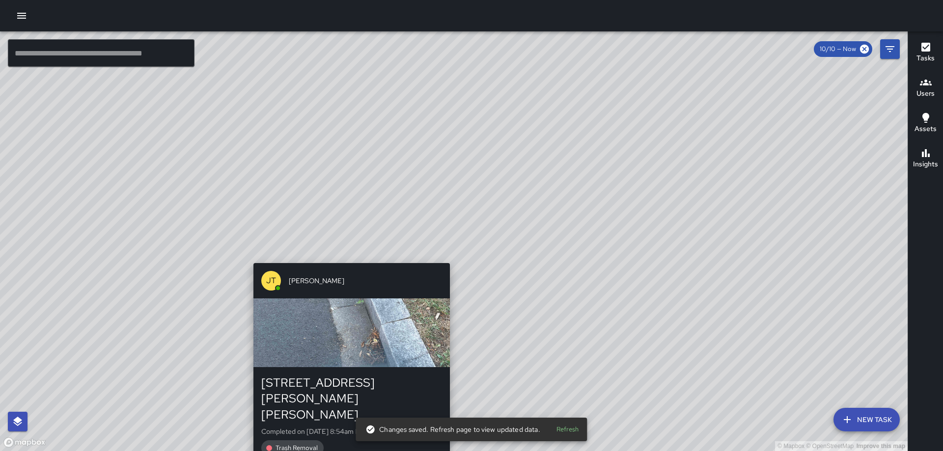
click at [446, 258] on div "© Mapbox © OpenStreetMap Improve this map JT Jeffrey Turner 101 Harry Thomas Wa…" at bounding box center [454, 241] width 908 height 420
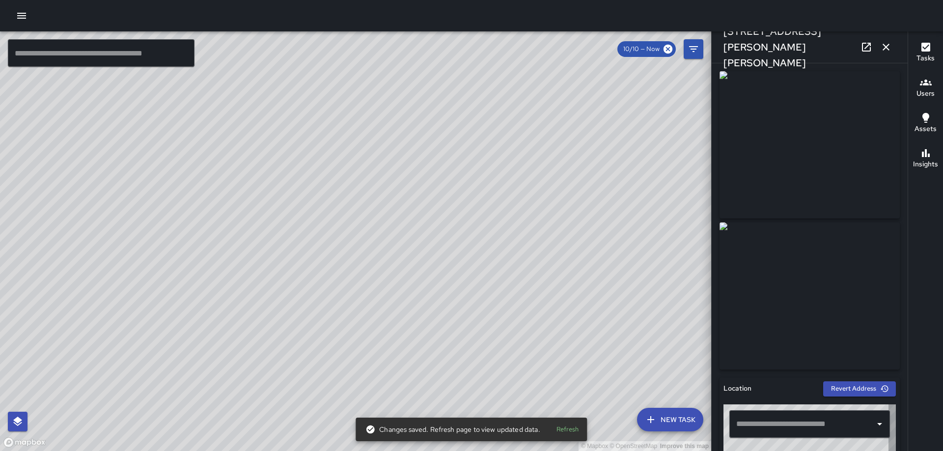
type input "**********"
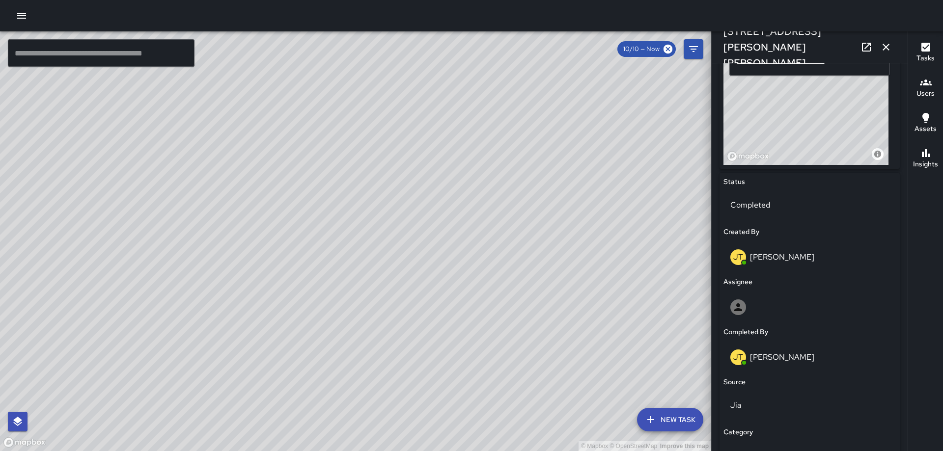
scroll to position [596, 0]
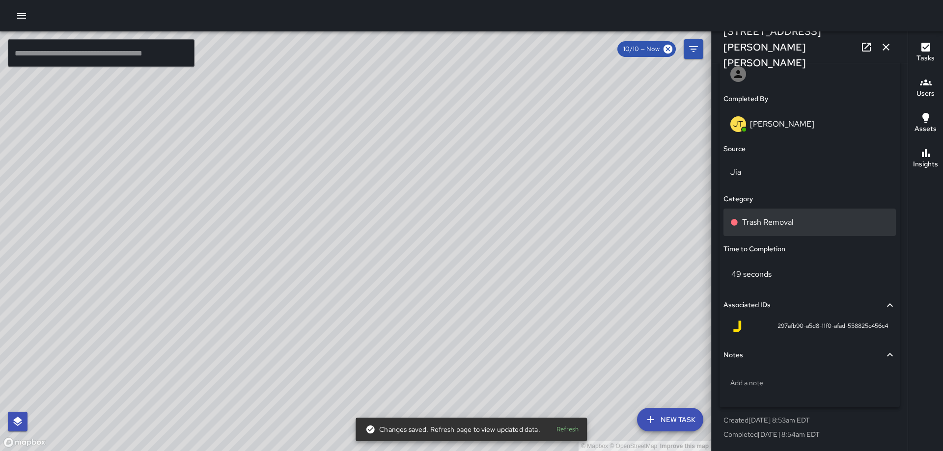
click at [758, 226] on p "Trash Removal" at bounding box center [768, 223] width 52 height 12
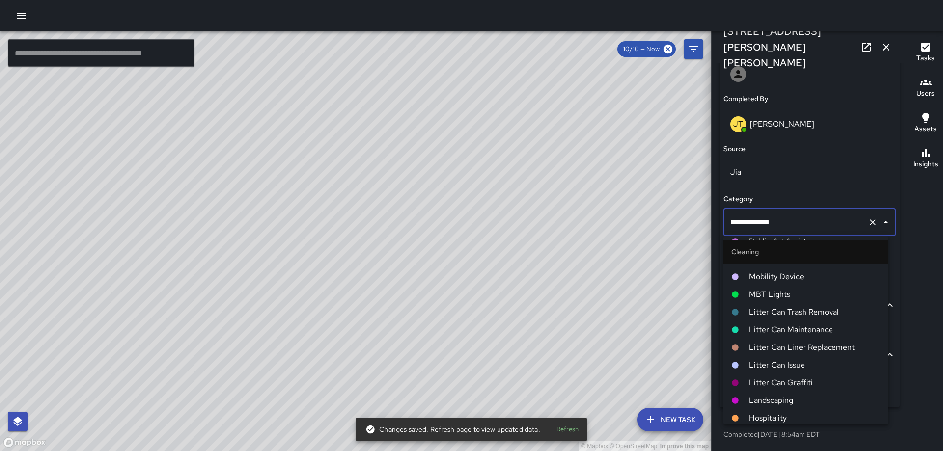
scroll to position [246, 0]
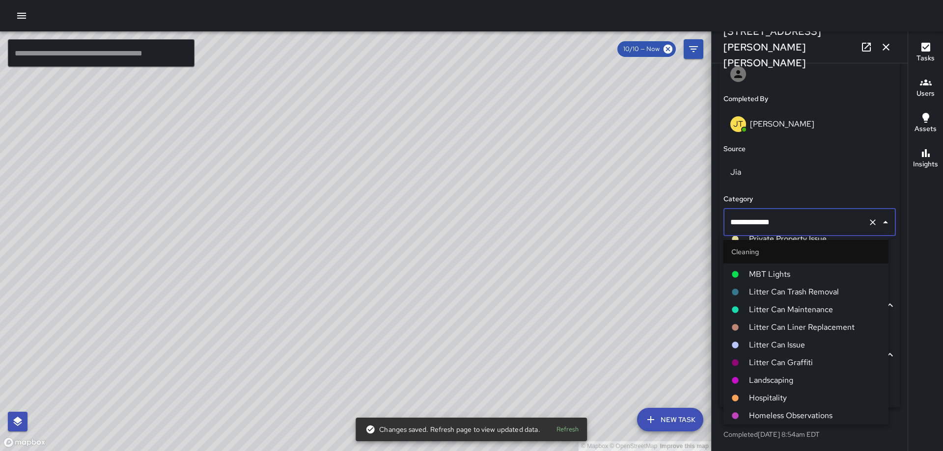
click at [764, 378] on span "Landscaping" at bounding box center [815, 381] width 132 height 12
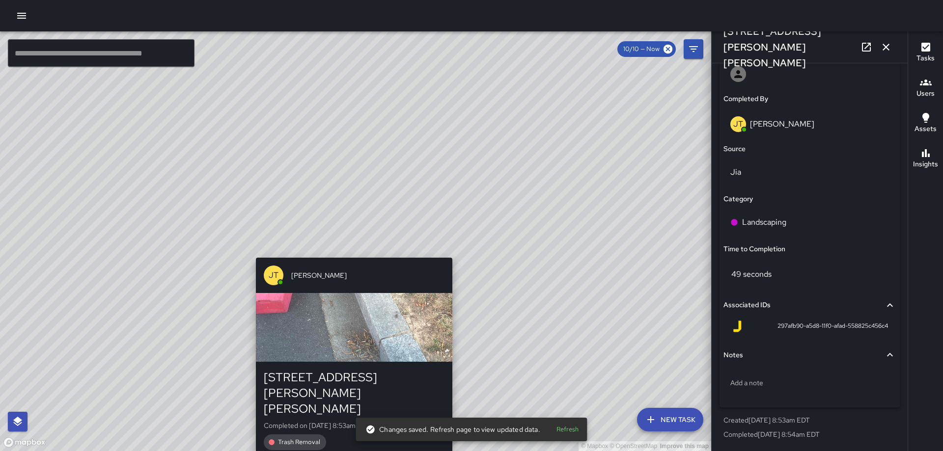
click at [353, 252] on div "© Mapbox © OpenStreetMap Improve this map JT Jeffrey Turner 101 Harry Thomas Wa…" at bounding box center [355, 241] width 711 height 420
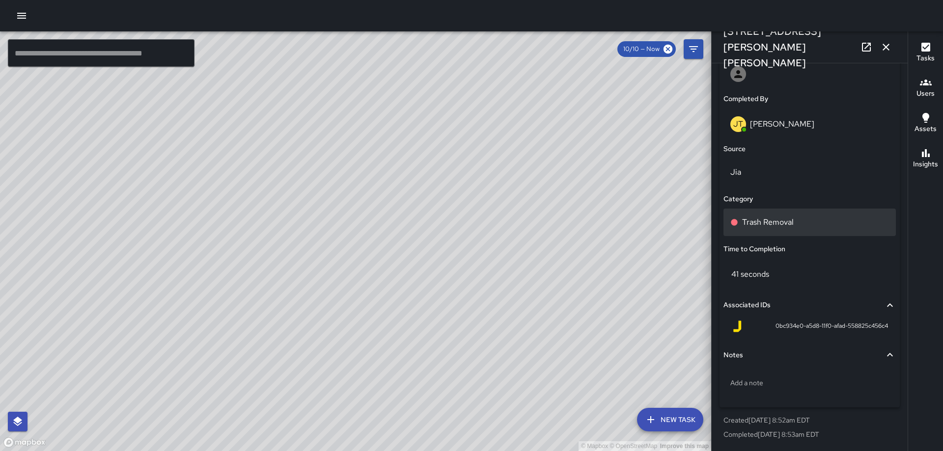
click at [802, 221] on div "Trash Removal" at bounding box center [810, 223] width 159 height 12
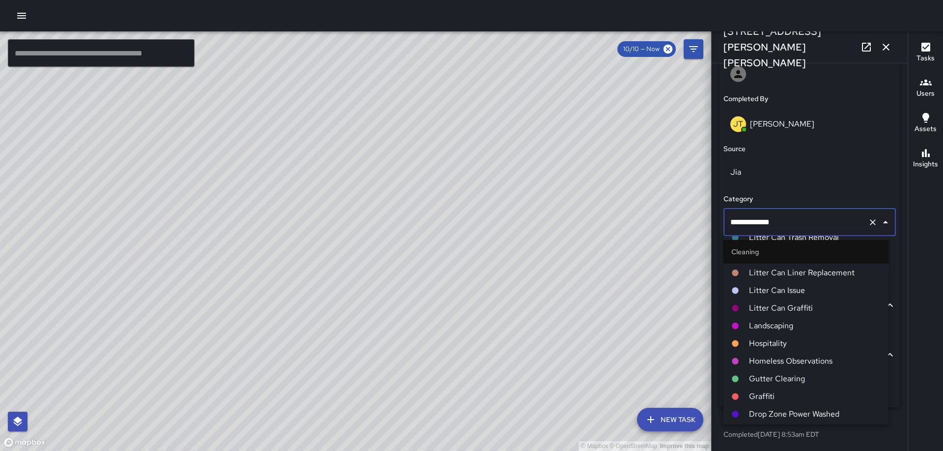
scroll to position [344, 0]
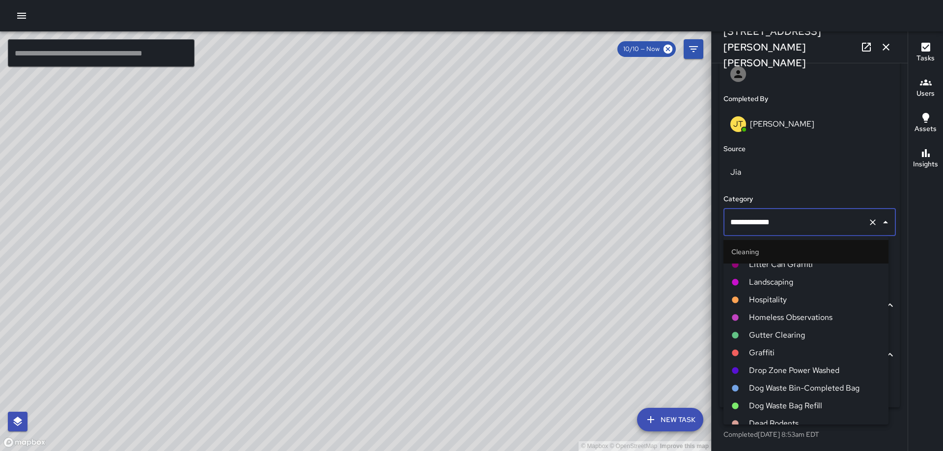
click at [790, 282] on span "Landscaping" at bounding box center [815, 283] width 132 height 12
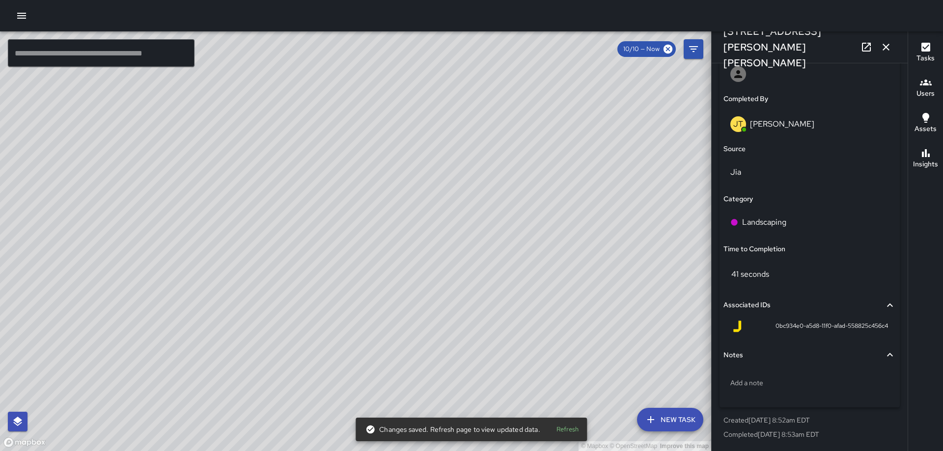
drag, startPoint x: 885, startPoint y: 49, endPoint x: 581, endPoint y: 260, distance: 371.0
click at [886, 49] on icon "button" at bounding box center [886, 47] width 12 height 12
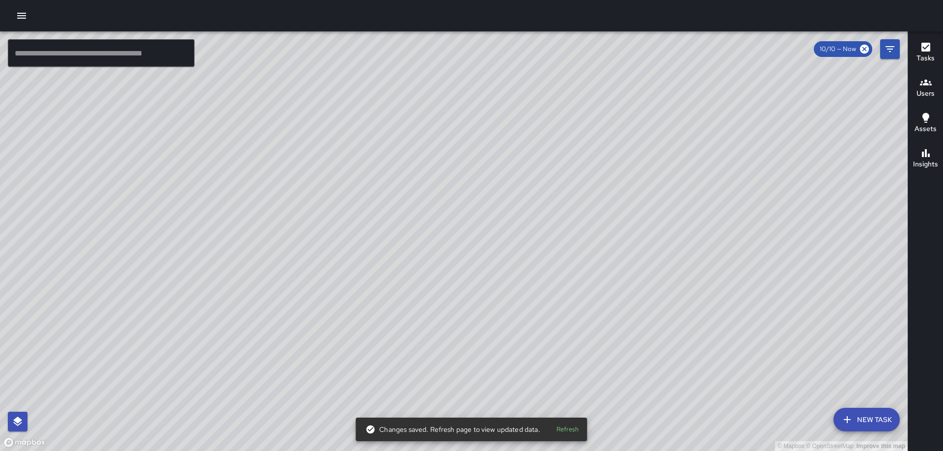
click at [450, 247] on div "© Mapbox © OpenStreetMap Improve this map JT Jeffrey Turner 101 Harry Thomas Wa…" at bounding box center [454, 241] width 908 height 420
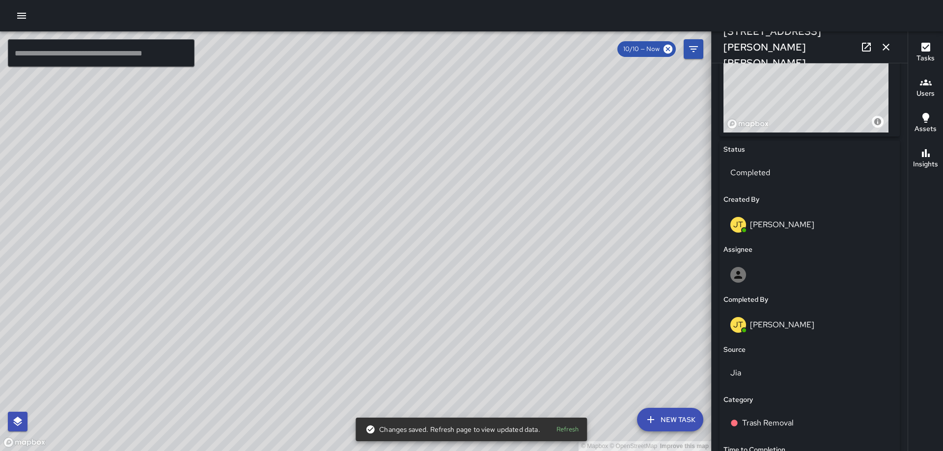
scroll to position [579, 0]
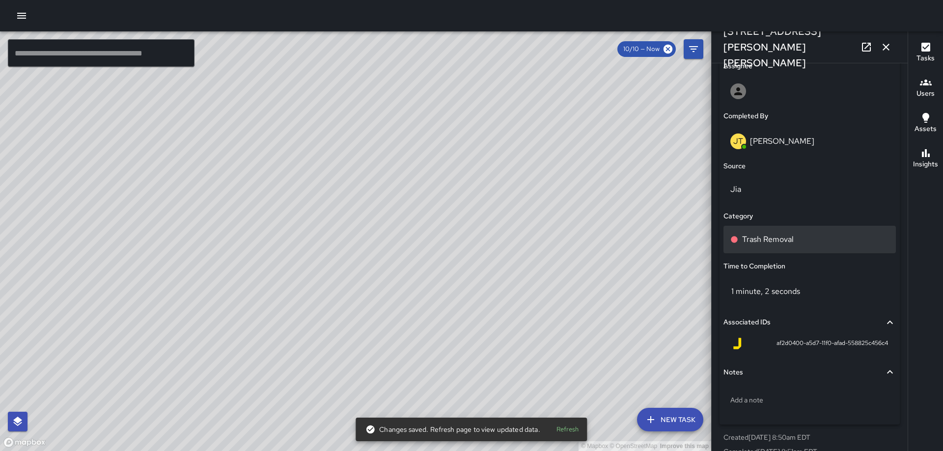
click at [758, 235] on p "Trash Removal" at bounding box center [768, 240] width 52 height 12
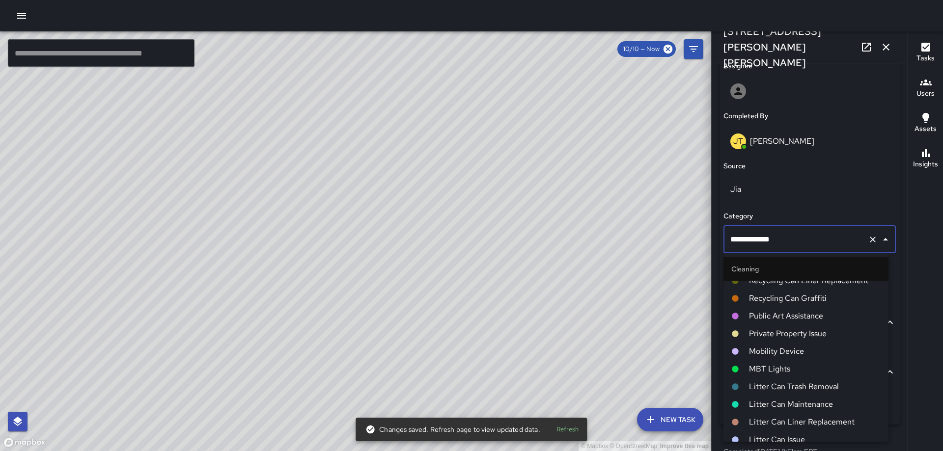
scroll to position [246, 0]
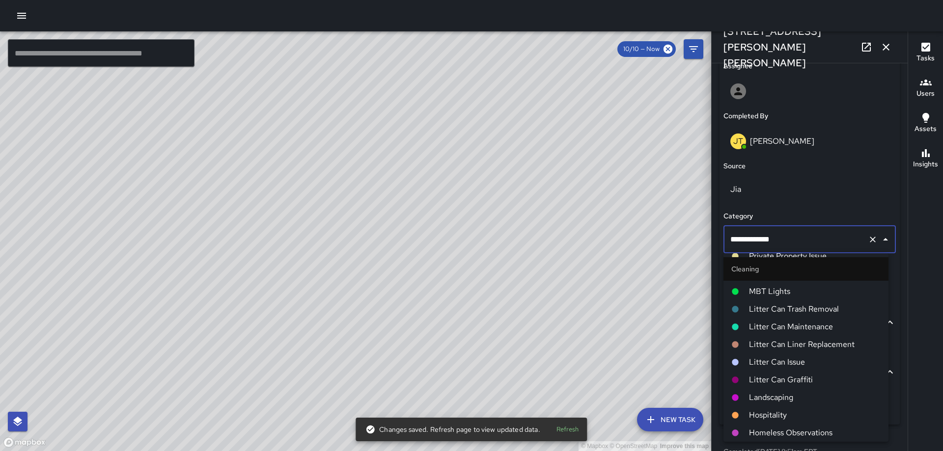
click at [770, 391] on li "Landscaping" at bounding box center [806, 398] width 165 height 18
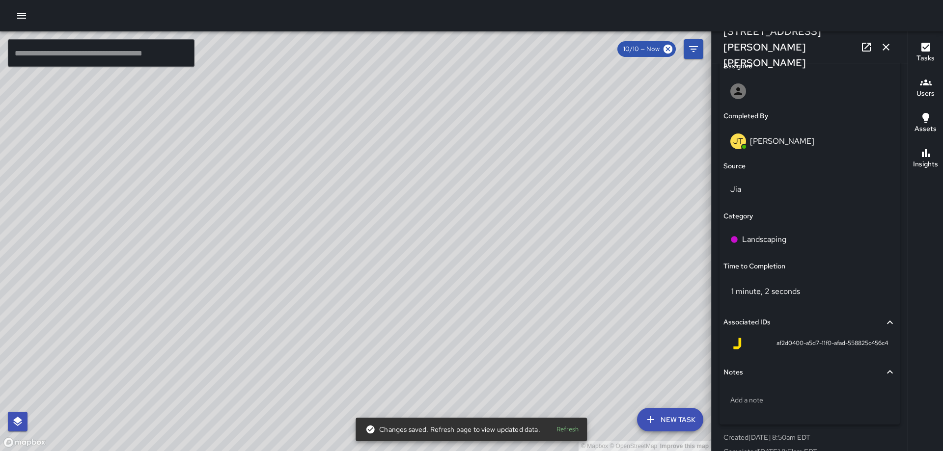
click at [883, 43] on icon "button" at bounding box center [886, 47] width 12 height 12
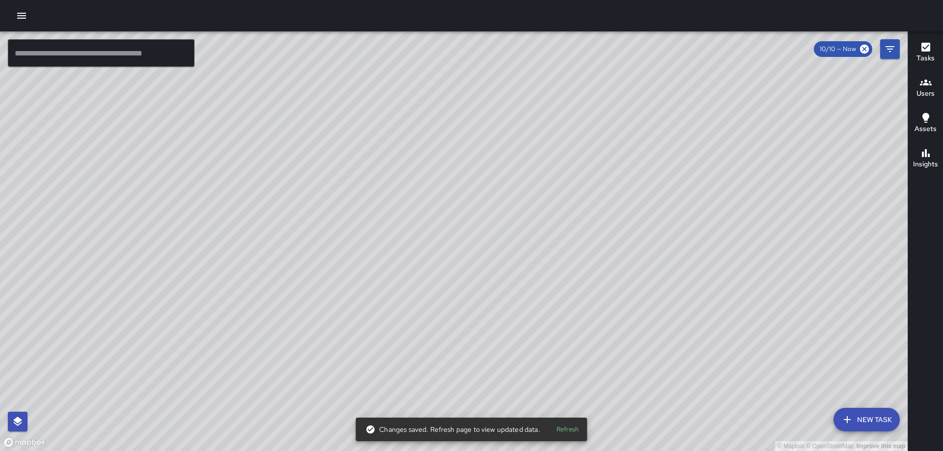
click at [428, 241] on div "© Mapbox © OpenStreetMap Improve this map JT Jeffrey Turner 201 Q Street Northe…" at bounding box center [454, 241] width 908 height 420
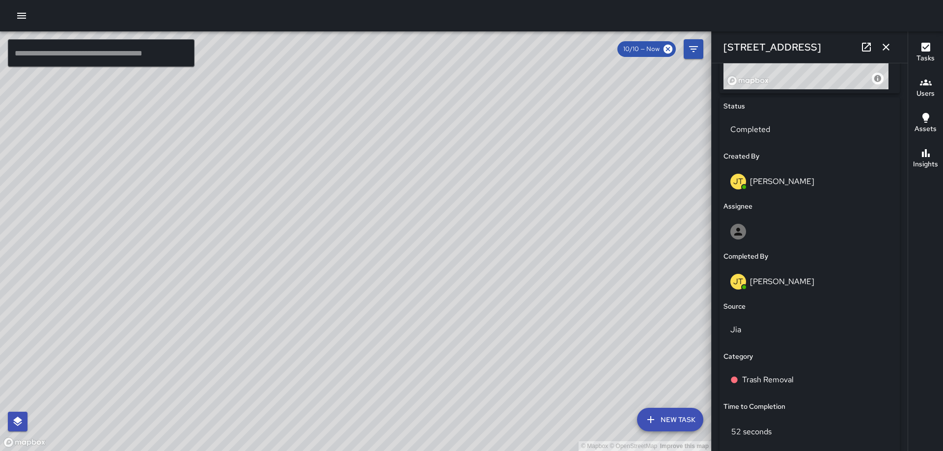
scroll to position [596, 0]
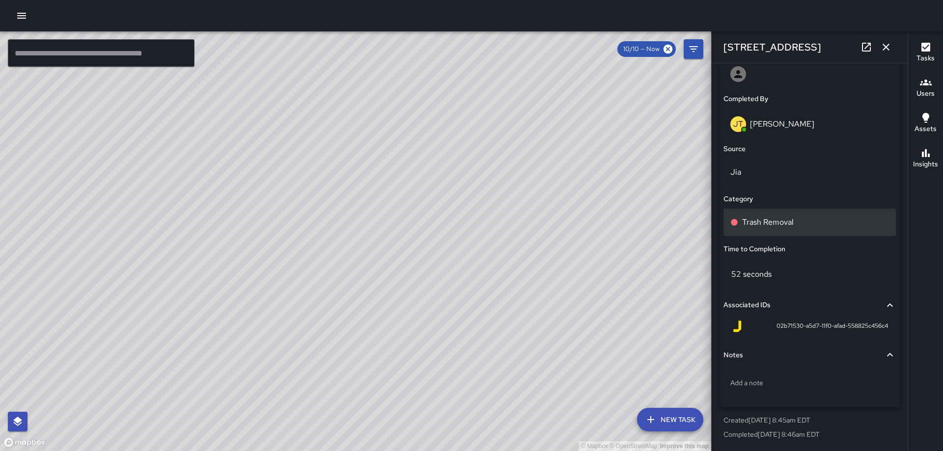
click at [769, 225] on p "Trash Removal" at bounding box center [768, 223] width 52 height 12
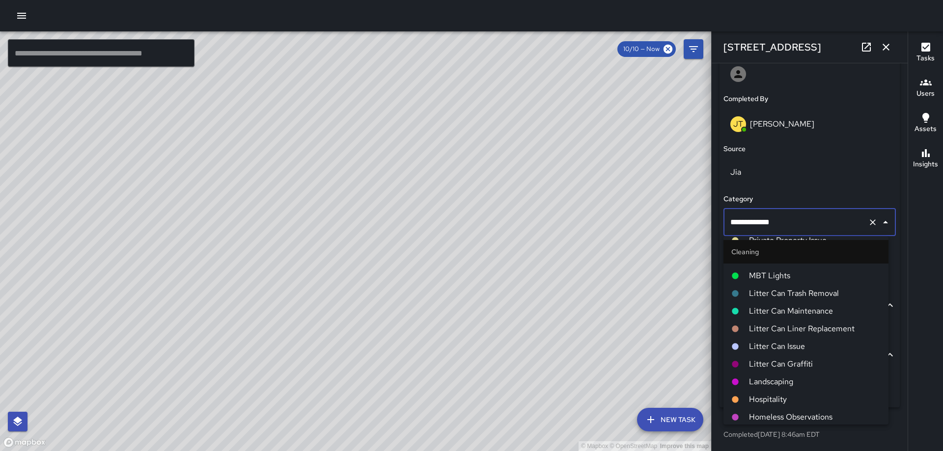
scroll to position [246, 0]
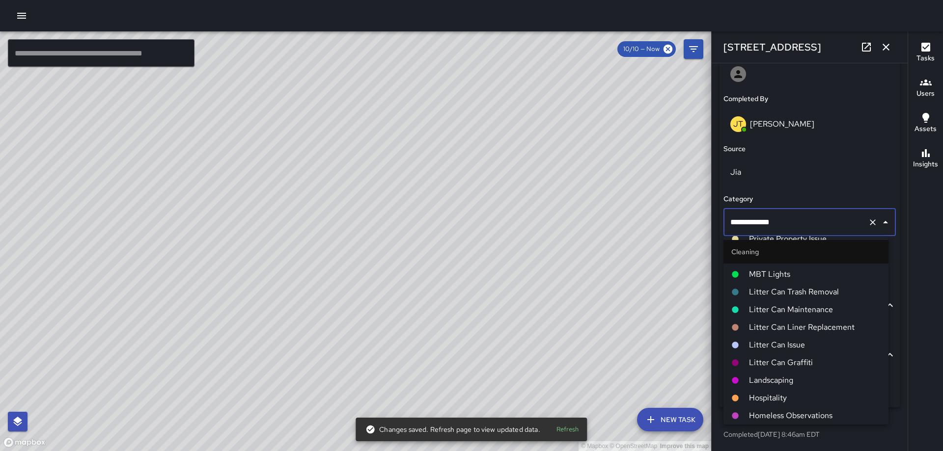
click at [763, 379] on span "Landscaping" at bounding box center [815, 381] width 132 height 12
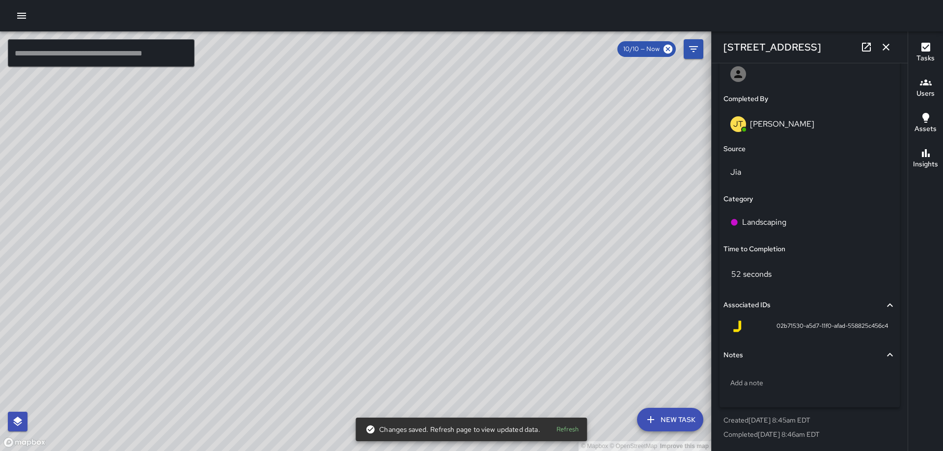
click at [889, 48] on icon "button" at bounding box center [886, 47] width 12 height 12
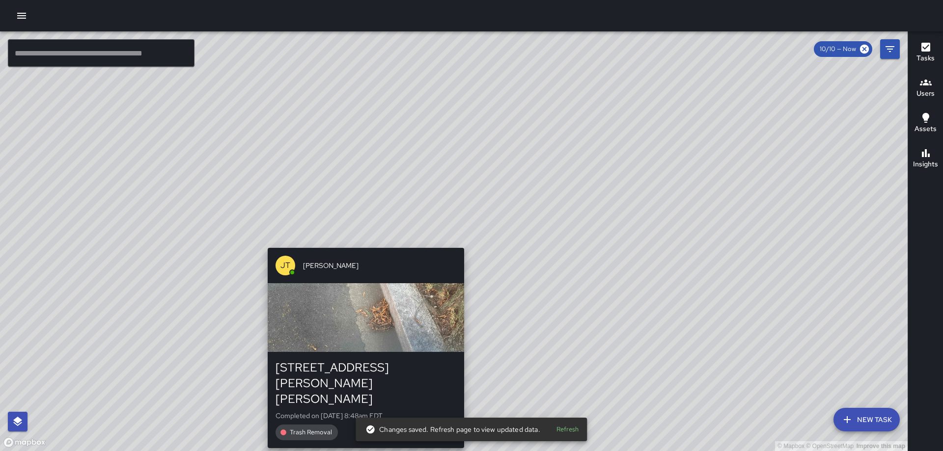
click at [461, 245] on div "JT Jeffrey Turner 101 Harry Thomas Way Northeast Completed on 10/10/2025, 8:48a…" at bounding box center [366, 348] width 204 height 208
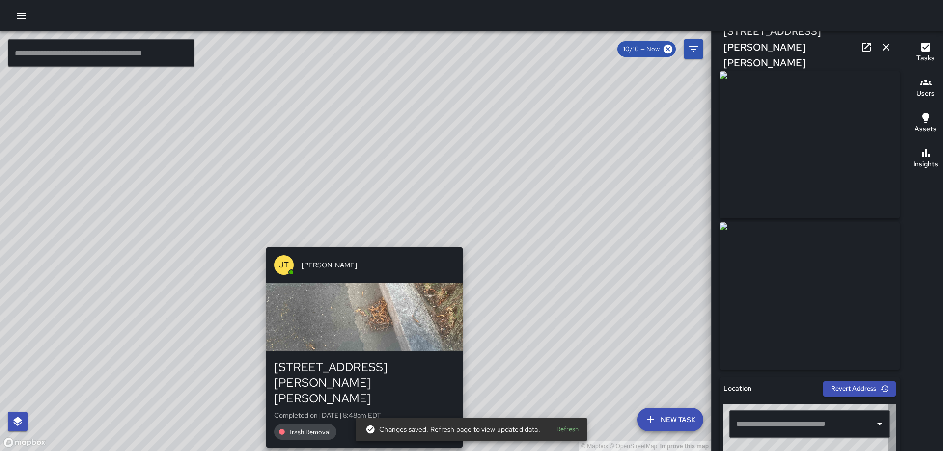
type input "**********"
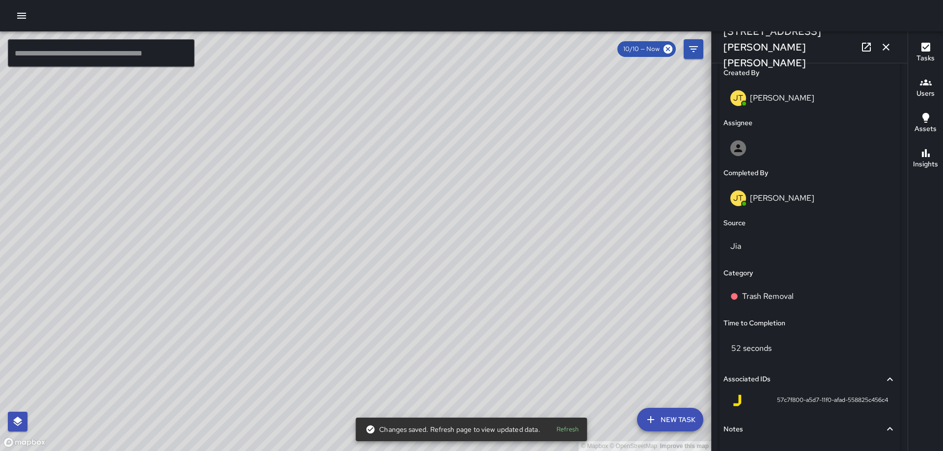
scroll to position [596, 0]
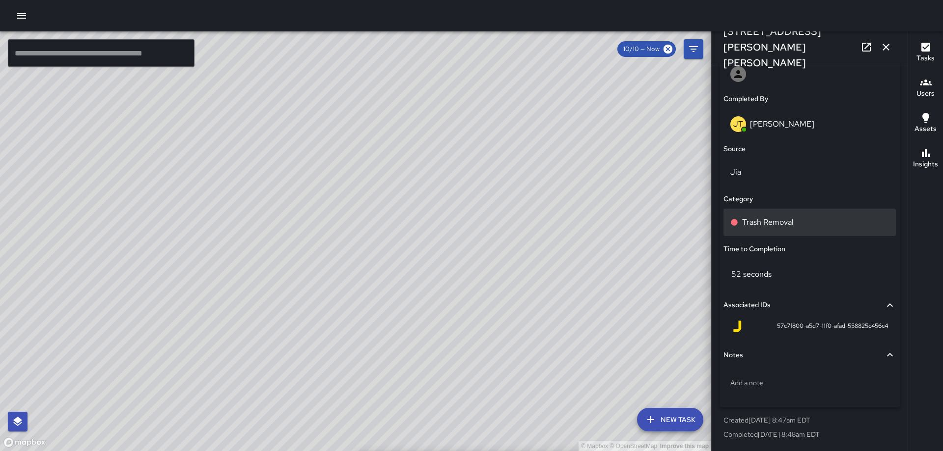
click at [797, 226] on div "Trash Removal" at bounding box center [810, 223] width 159 height 12
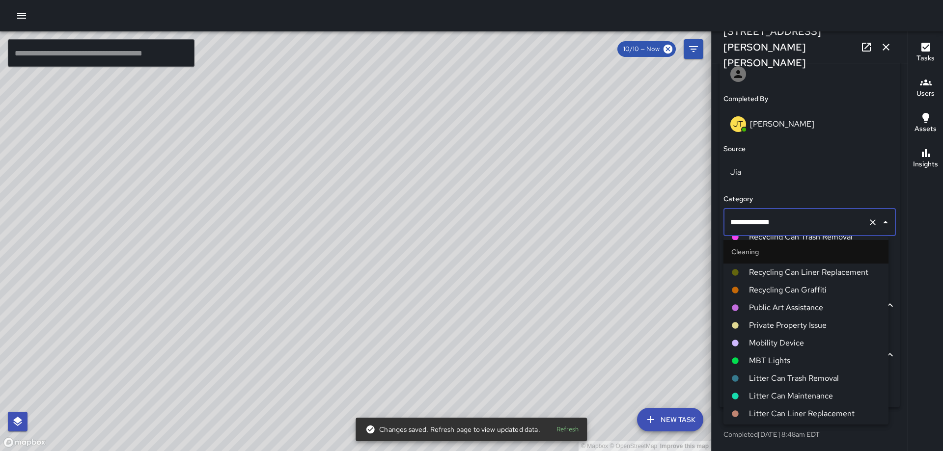
scroll to position [246, 0]
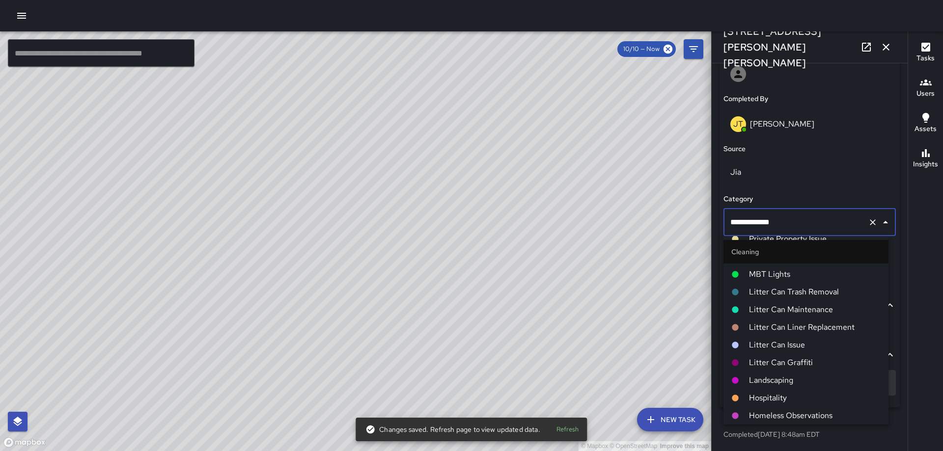
click at [763, 373] on li "Landscaping" at bounding box center [806, 381] width 165 height 18
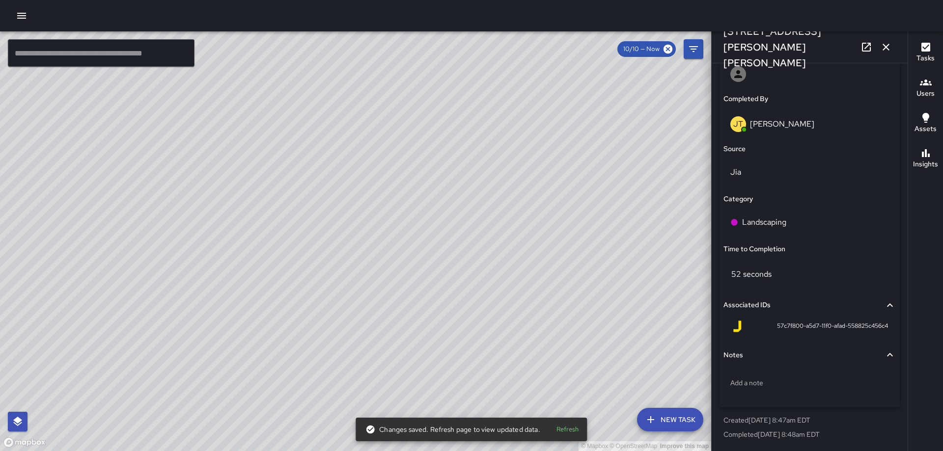
drag, startPoint x: 886, startPoint y: 44, endPoint x: 570, endPoint y: 205, distance: 355.1
click at [886, 44] on icon "button" at bounding box center [886, 47] width 12 height 12
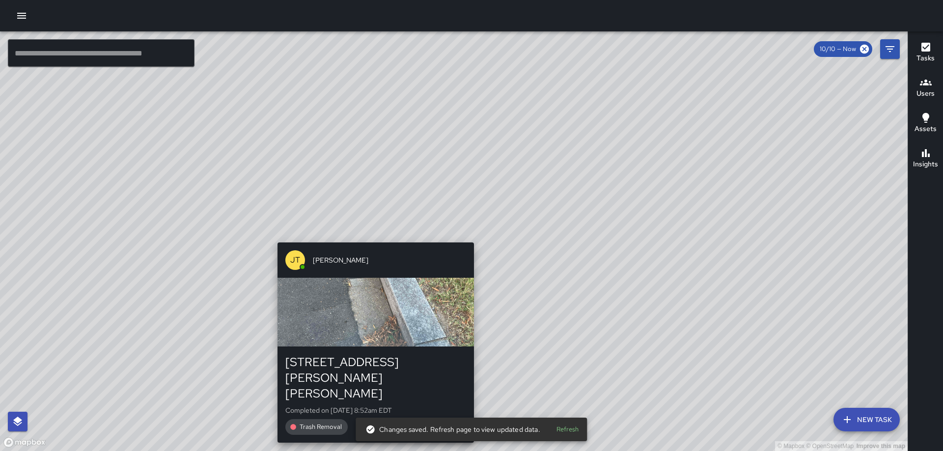
click at [469, 235] on div "© Mapbox © OpenStreetMap Improve this map JT Jeffrey Turner 101 Harry Thomas Wa…" at bounding box center [454, 241] width 908 height 420
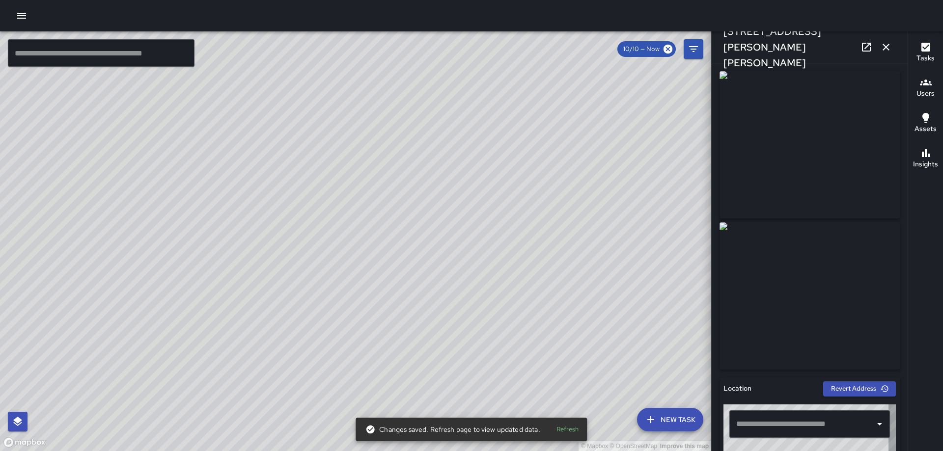
type input "**********"
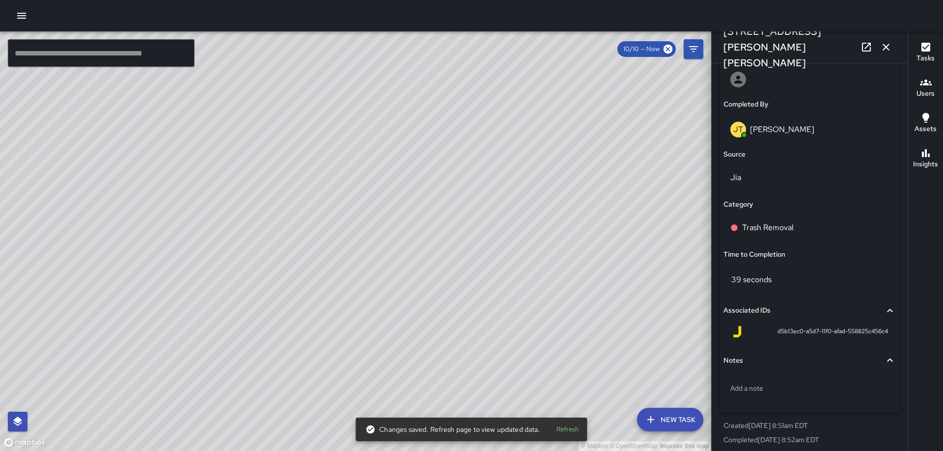
scroll to position [596, 0]
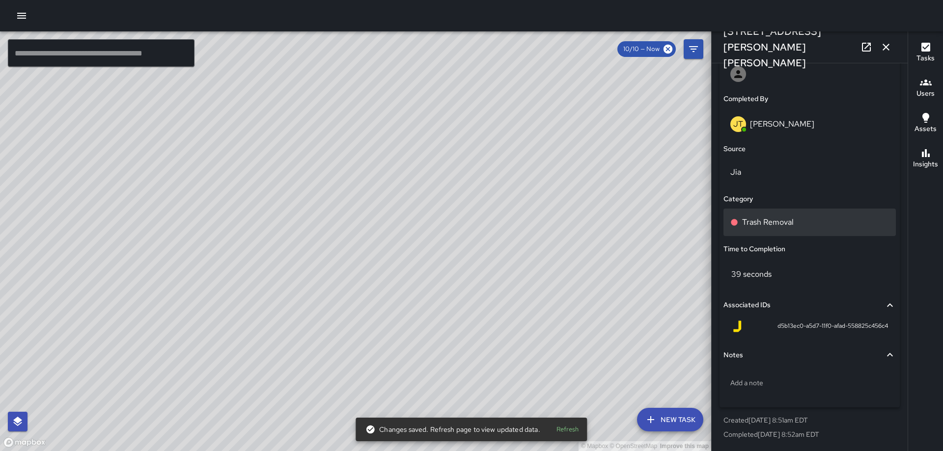
click at [773, 219] on p "Trash Removal" at bounding box center [768, 223] width 52 height 12
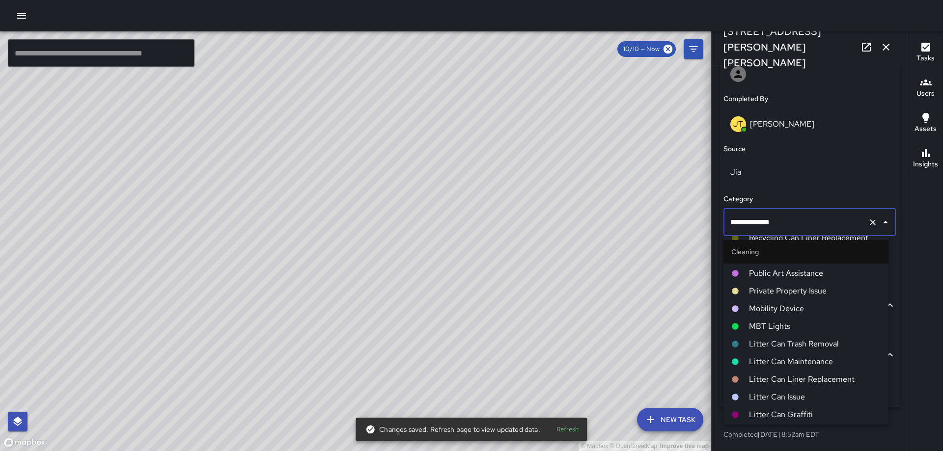
scroll to position [246, 0]
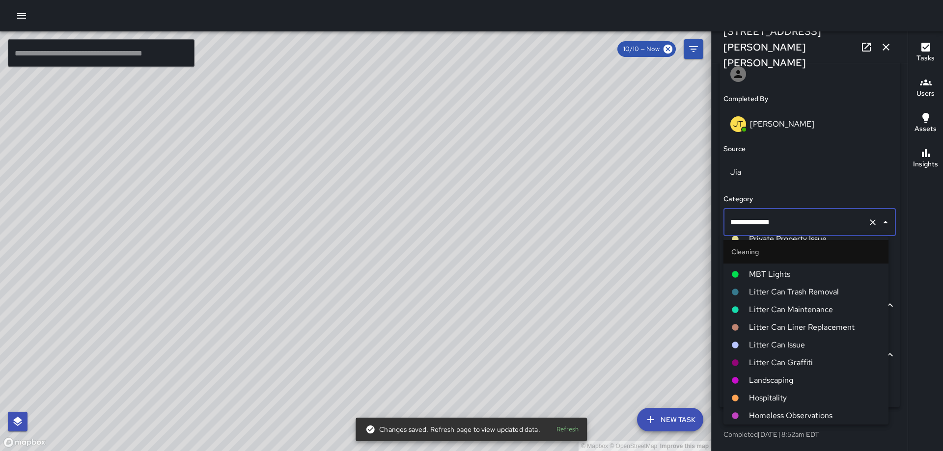
click at [772, 374] on li "Landscaping" at bounding box center [806, 381] width 165 height 18
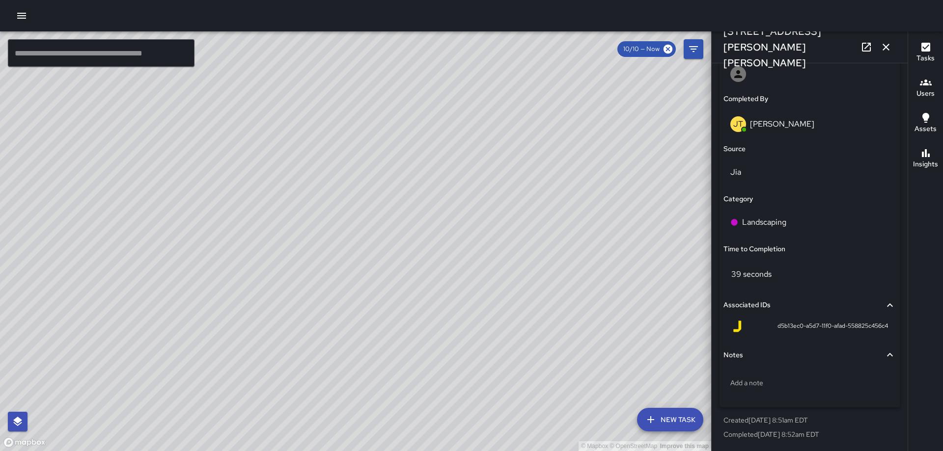
click at [881, 44] on icon "button" at bounding box center [886, 47] width 12 height 12
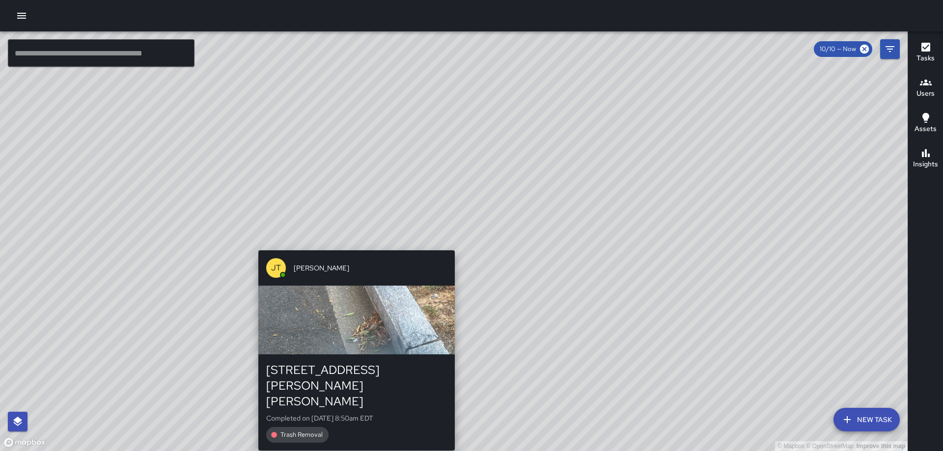
click at [448, 243] on div "© Mapbox © OpenStreetMap Improve this map JT Jeffrey Turner 101 Harry Thomas Wa…" at bounding box center [454, 241] width 908 height 420
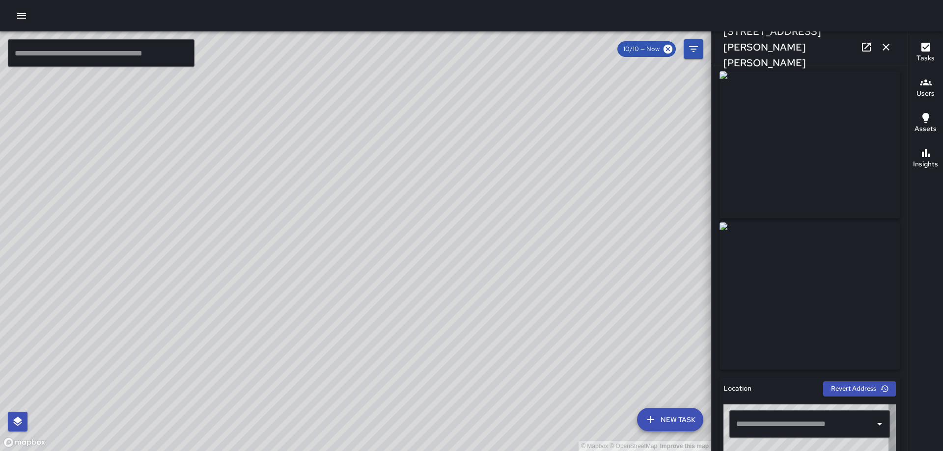
type input "**********"
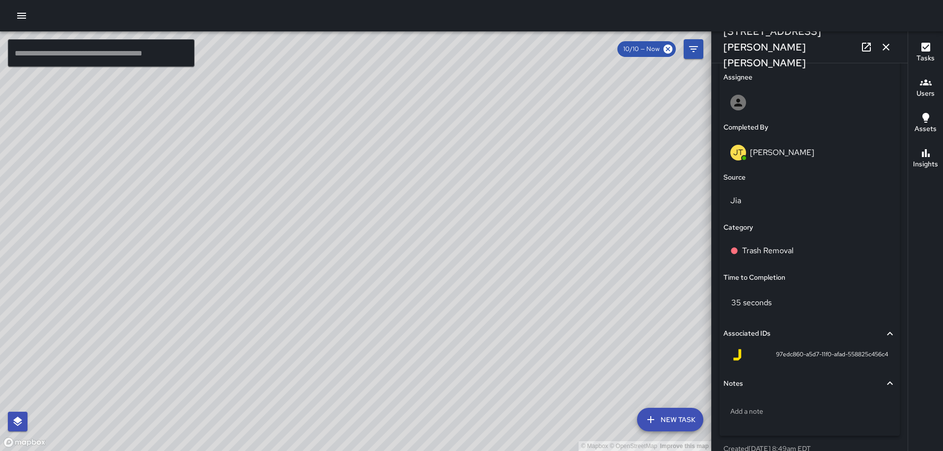
scroll to position [596, 0]
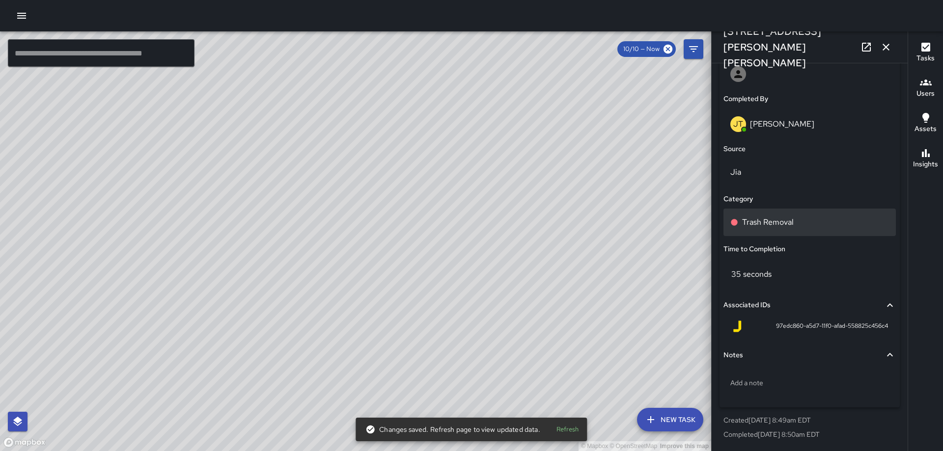
click at [762, 215] on div "Trash Removal" at bounding box center [810, 223] width 172 height 28
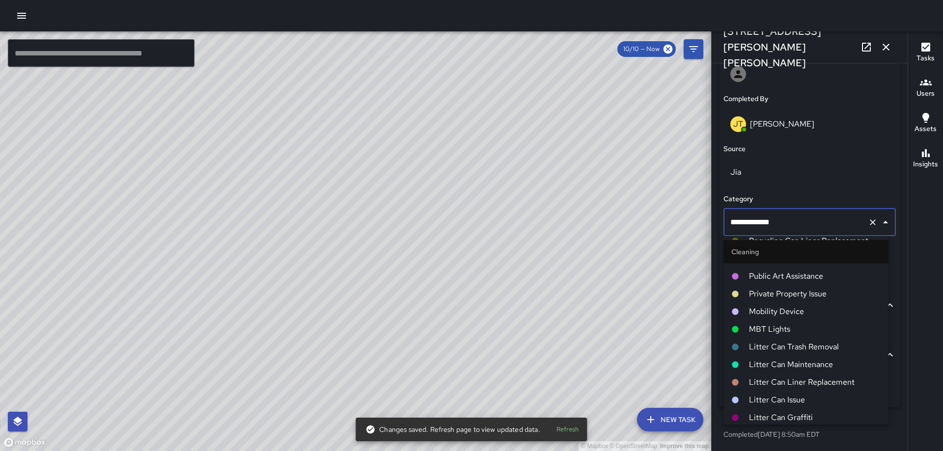
scroll to position [246, 0]
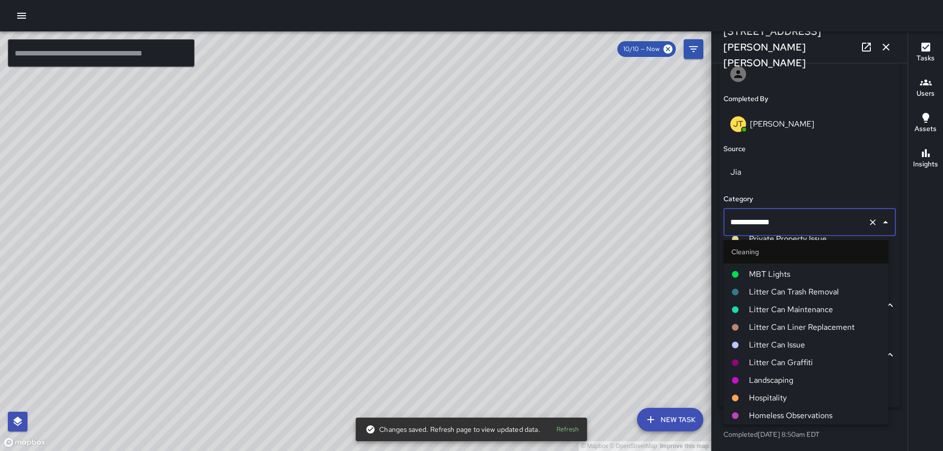
click at [779, 381] on span "Landscaping" at bounding box center [815, 381] width 132 height 12
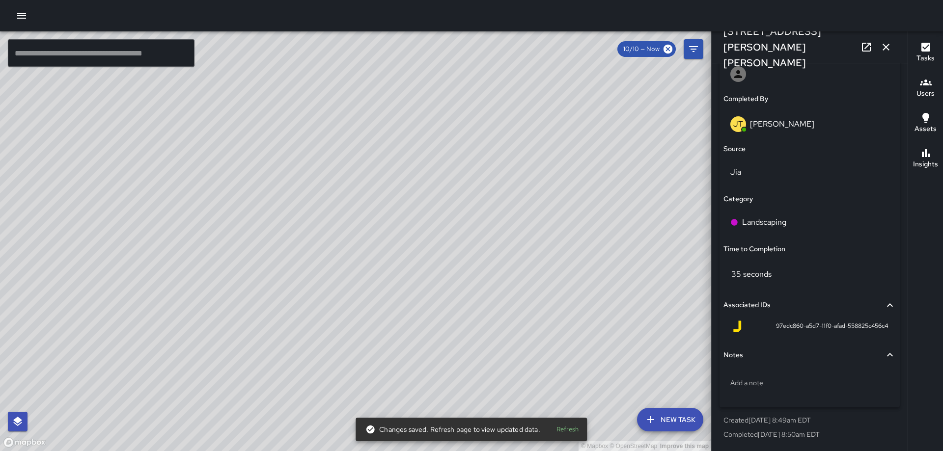
click at [891, 47] on icon "button" at bounding box center [886, 47] width 12 height 12
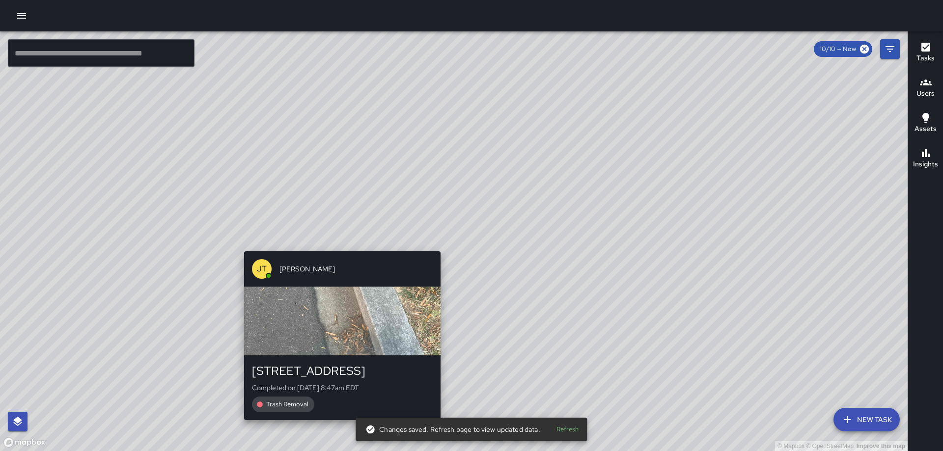
click at [437, 246] on div "© Mapbox © OpenStreetMap Improve this map JT Jeffrey Turner 201 Q Street Northe…" at bounding box center [454, 241] width 908 height 420
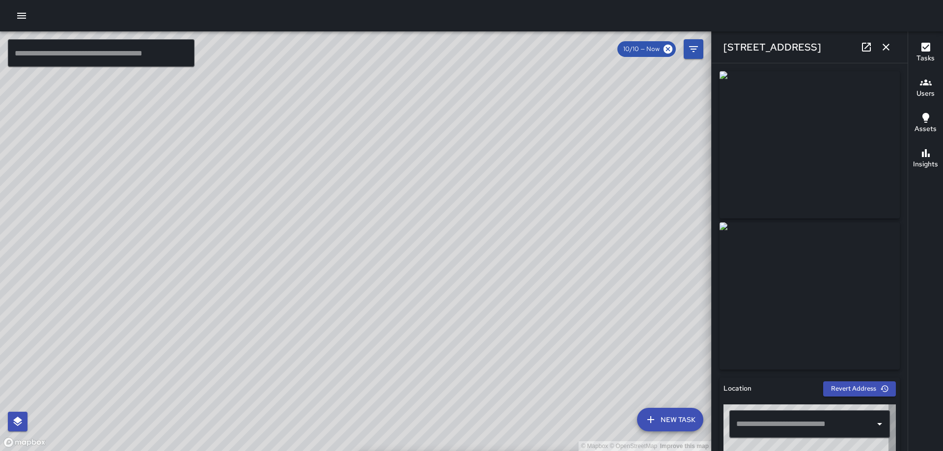
type input "**********"
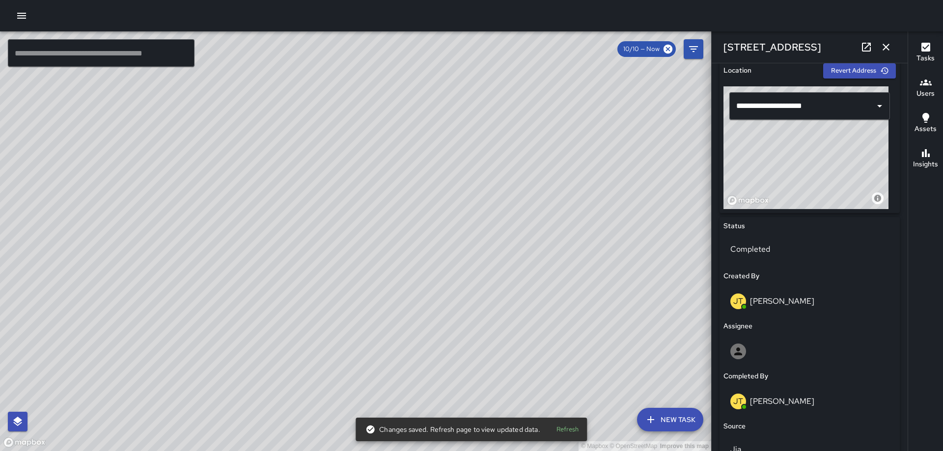
scroll to position [596, 0]
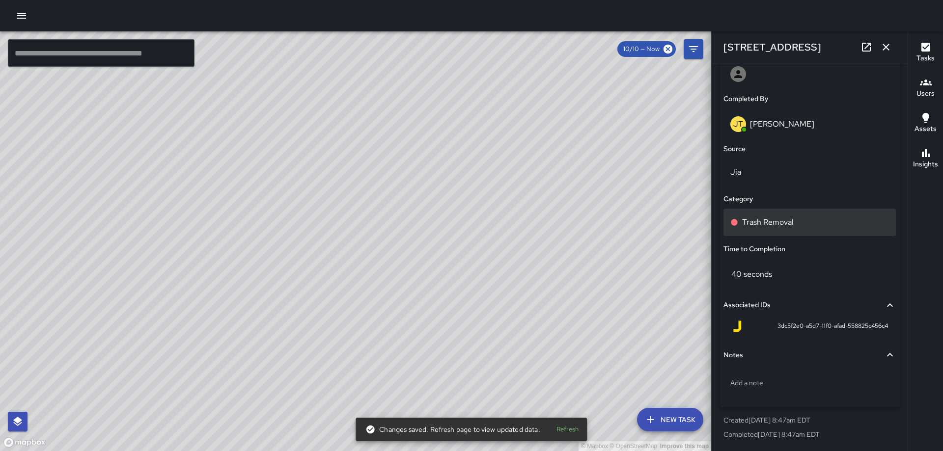
click at [784, 221] on p "Trash Removal" at bounding box center [768, 223] width 52 height 12
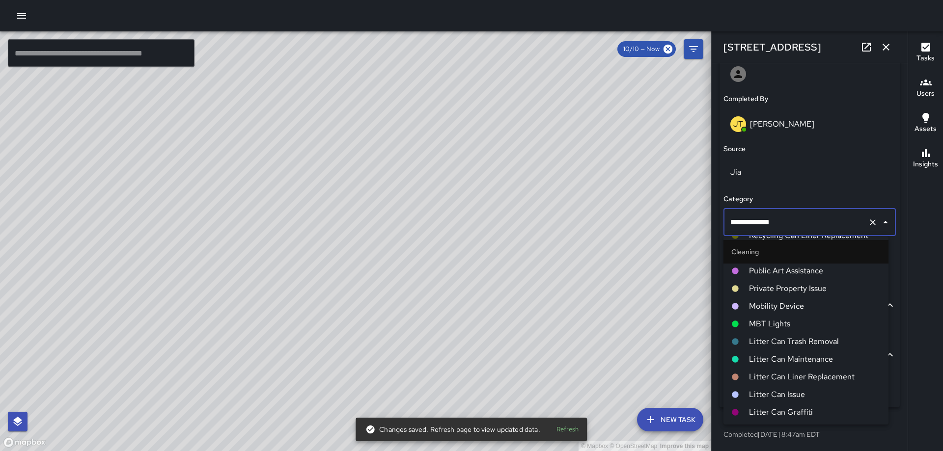
scroll to position [246, 0]
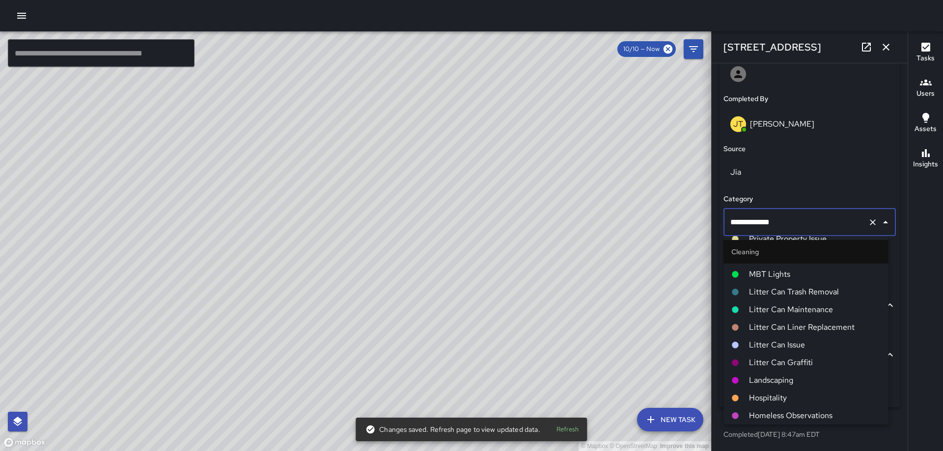
click at [765, 383] on span "Landscaping" at bounding box center [815, 381] width 132 height 12
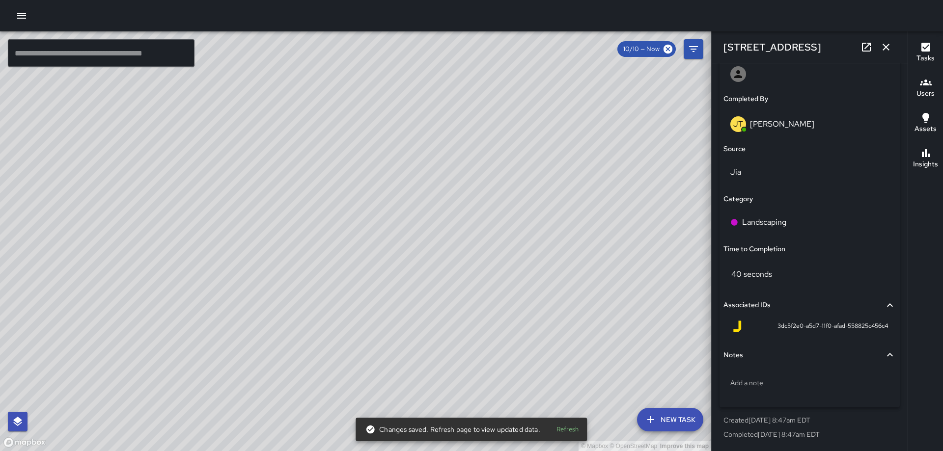
click at [885, 43] on icon "button" at bounding box center [886, 47] width 12 height 12
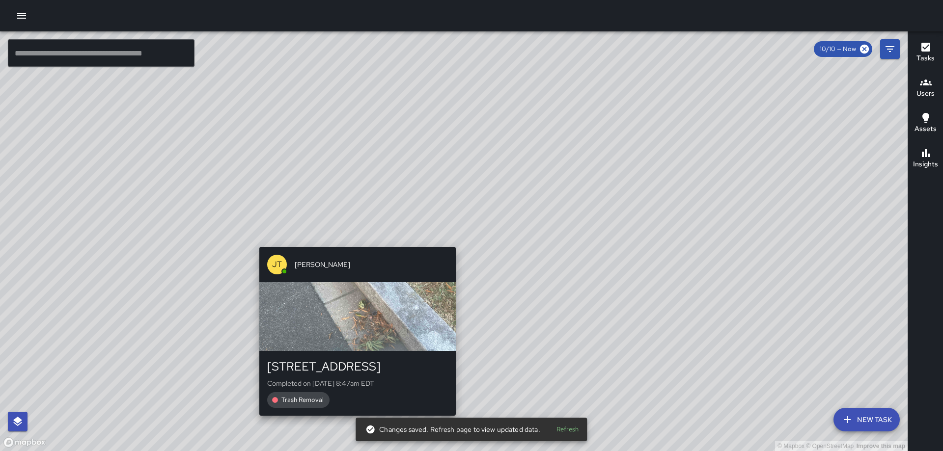
click at [451, 243] on div "JT Jeffrey Turner 201 Q Street Northeast Completed on 10/10/2025, 8:47am EDT Tr…" at bounding box center [357, 331] width 204 height 177
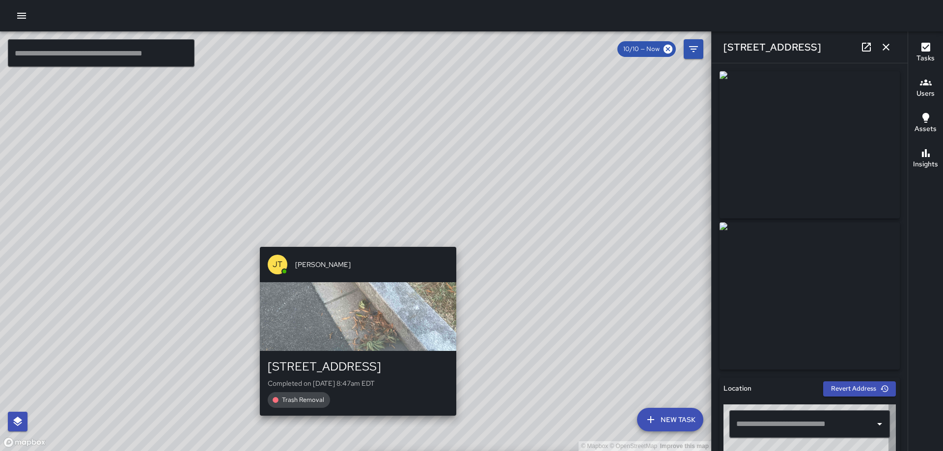
type input "**********"
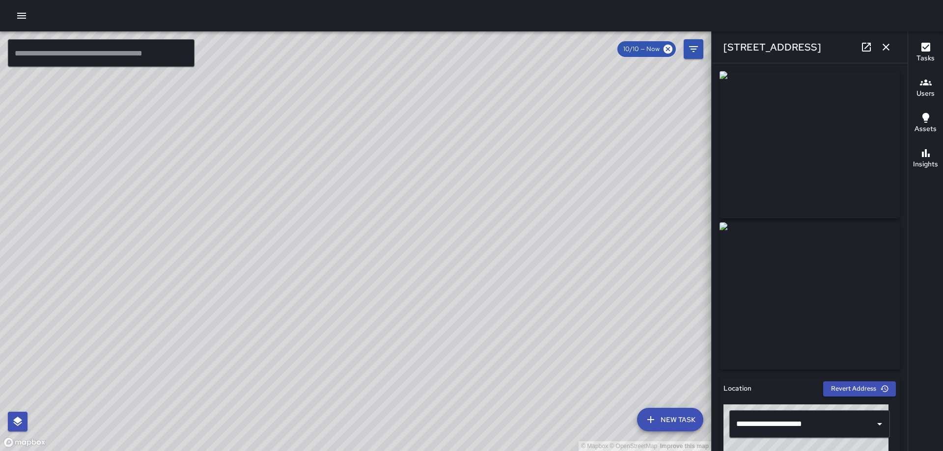
scroll to position [596, 0]
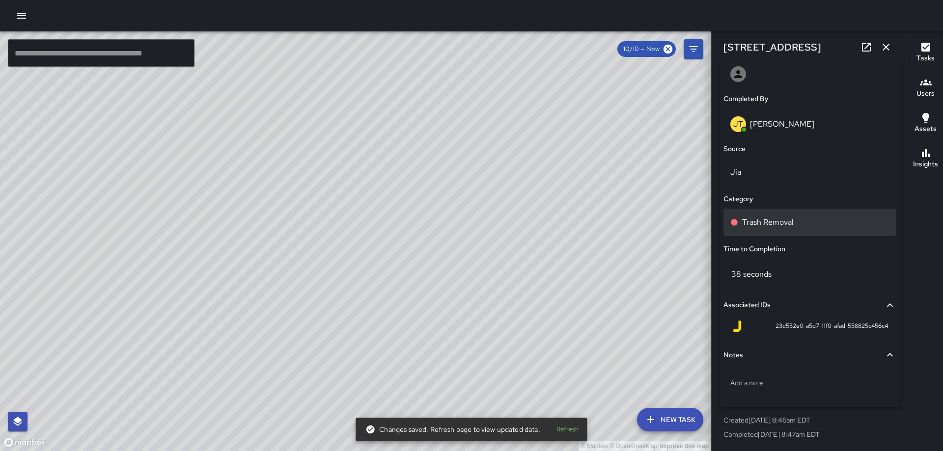
click at [772, 223] on p "Trash Removal" at bounding box center [768, 223] width 52 height 12
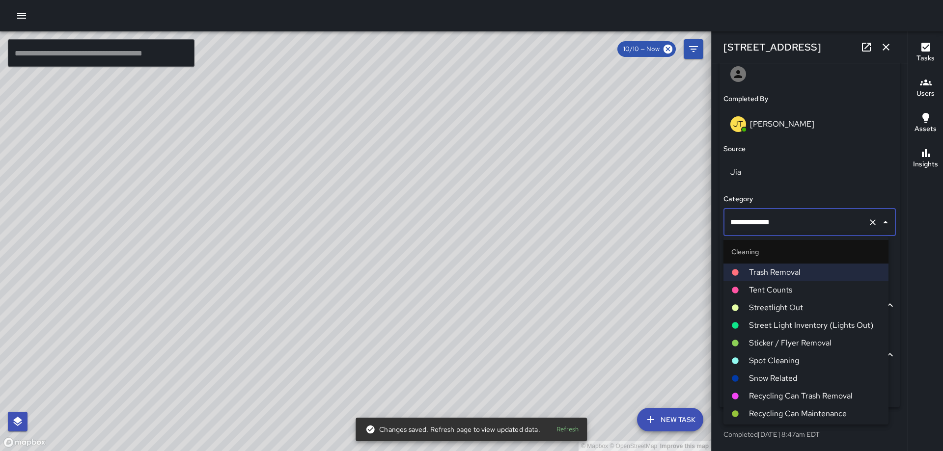
scroll to position [246, 0]
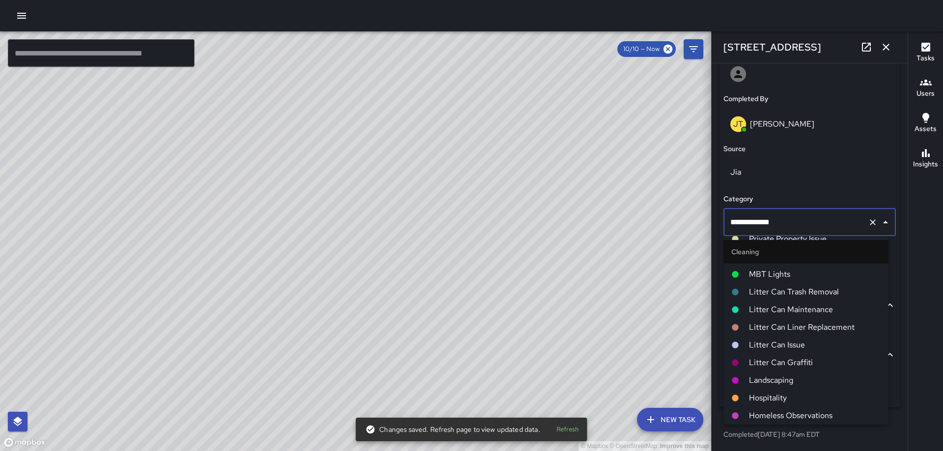
click at [767, 376] on span "Landscaping" at bounding box center [815, 381] width 132 height 12
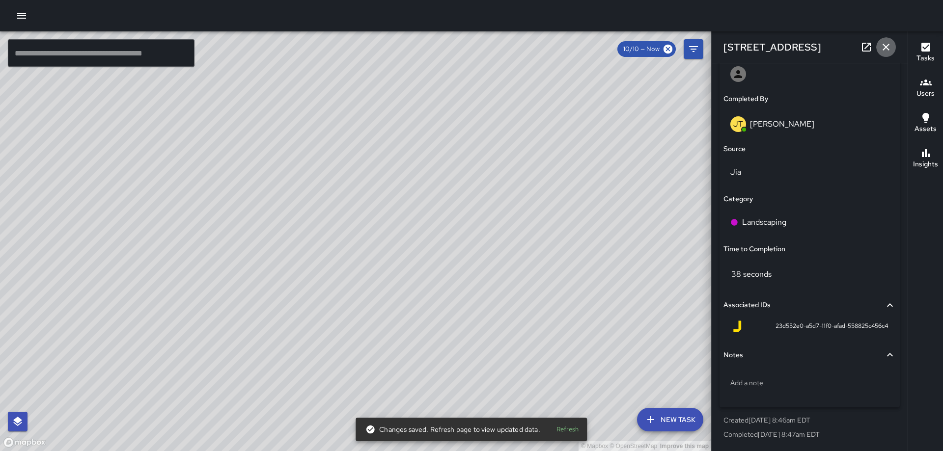
click at [879, 44] on button "button" at bounding box center [886, 47] width 20 height 20
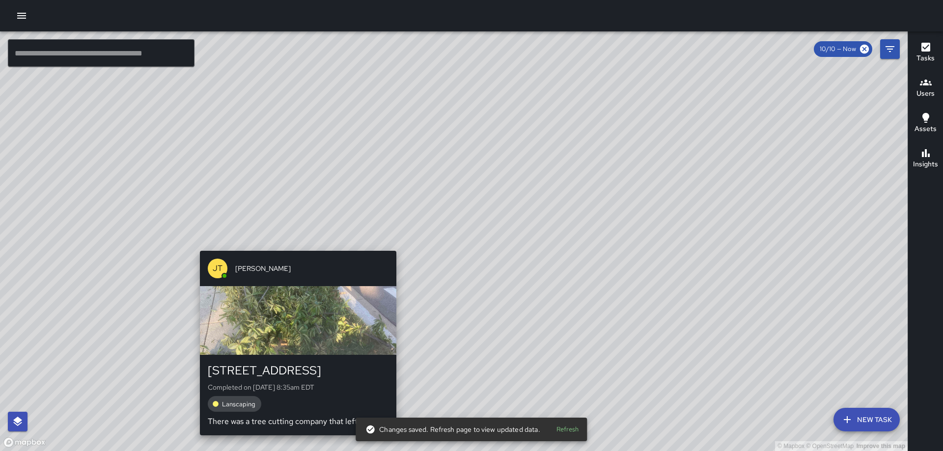
click at [391, 245] on div "© Mapbox © OpenStreetMap Improve this map JT Jeffrey Turner 201 Q Street Northe…" at bounding box center [454, 241] width 908 height 420
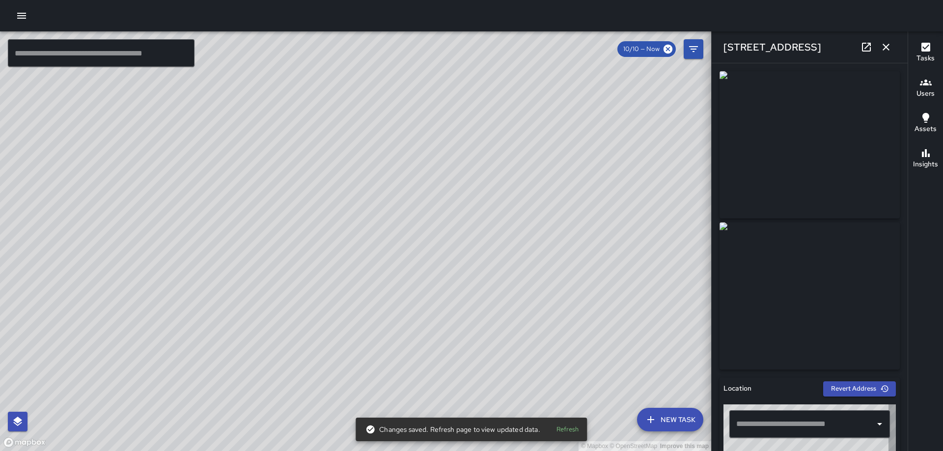
type input "**********"
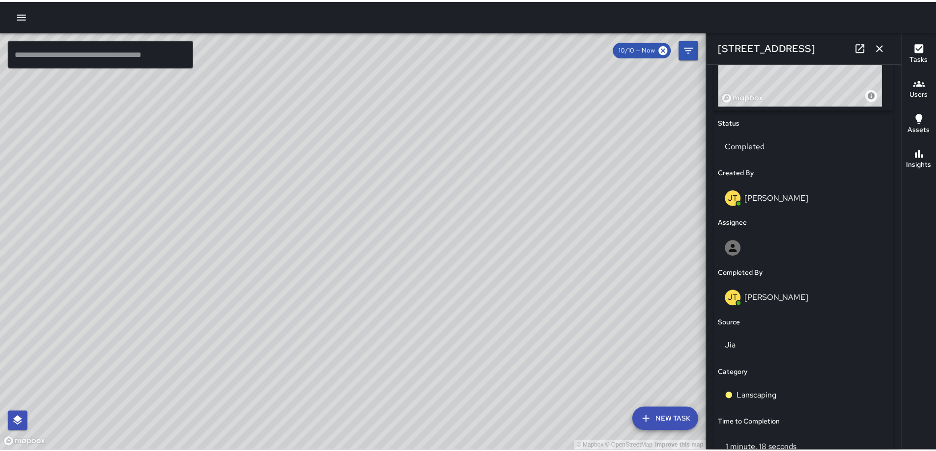
scroll to position [360, 0]
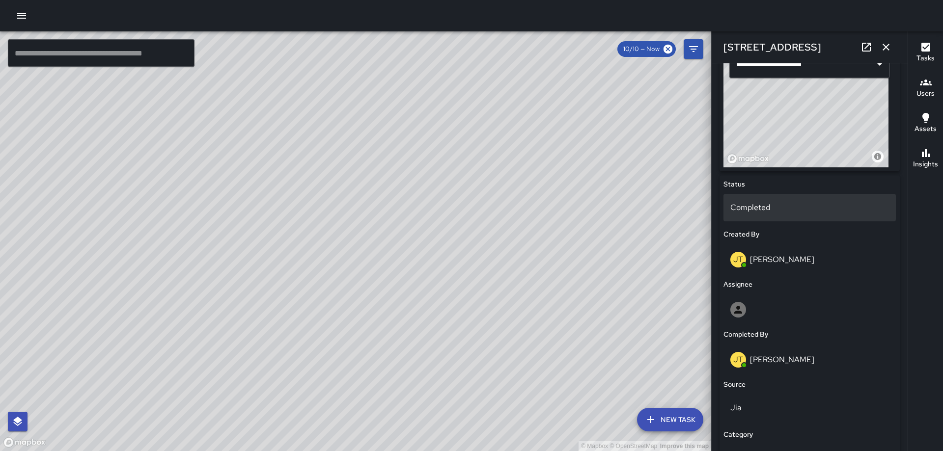
click at [766, 211] on p "Completed" at bounding box center [810, 208] width 159 height 12
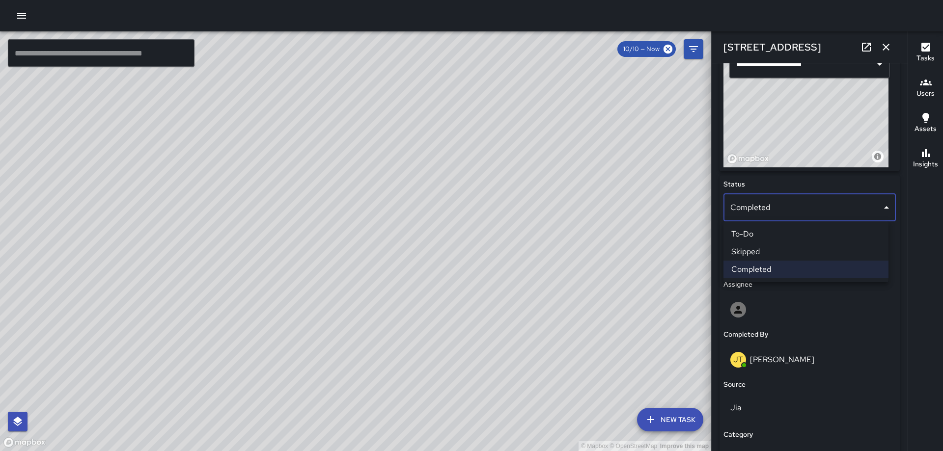
click at [780, 254] on li "Skipped" at bounding box center [806, 252] width 165 height 18
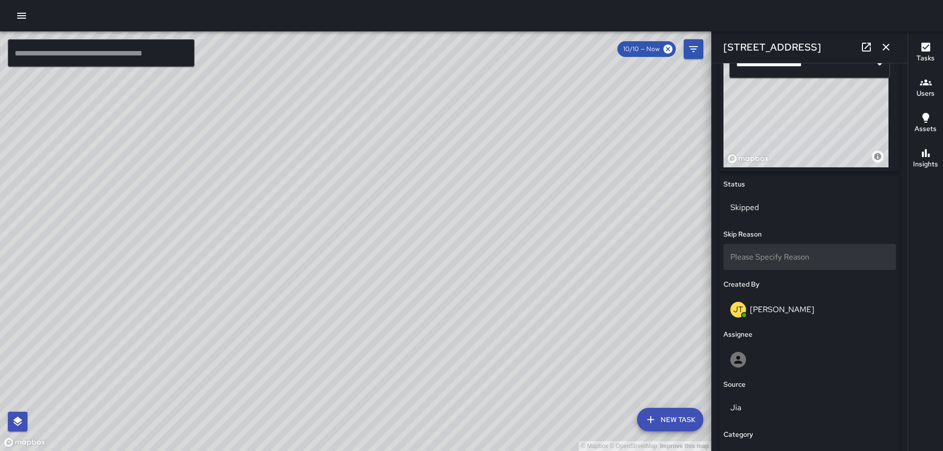
click at [797, 254] on span "Please Specify Reason" at bounding box center [770, 257] width 79 height 10
click at [782, 303] on li "Duplicate" at bounding box center [806, 302] width 165 height 18
click at [886, 47] on icon "button" at bounding box center [886, 47] width 7 height 7
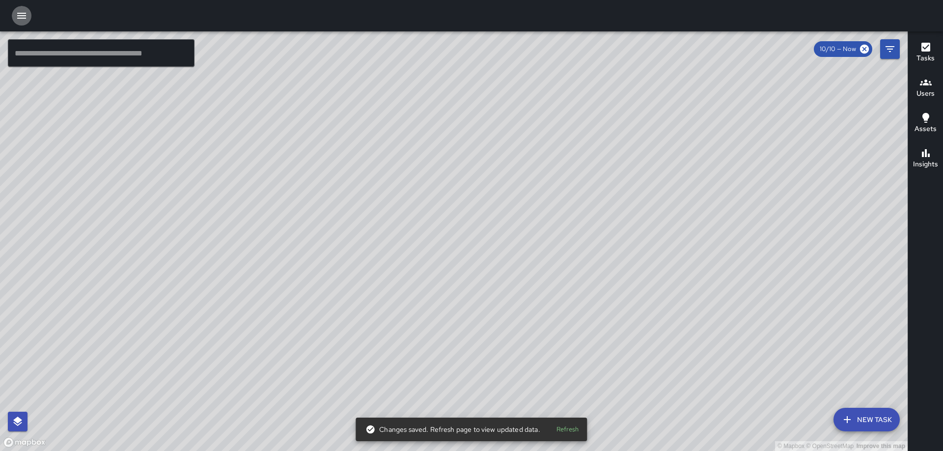
click at [23, 15] on icon "button" at bounding box center [21, 16] width 9 height 6
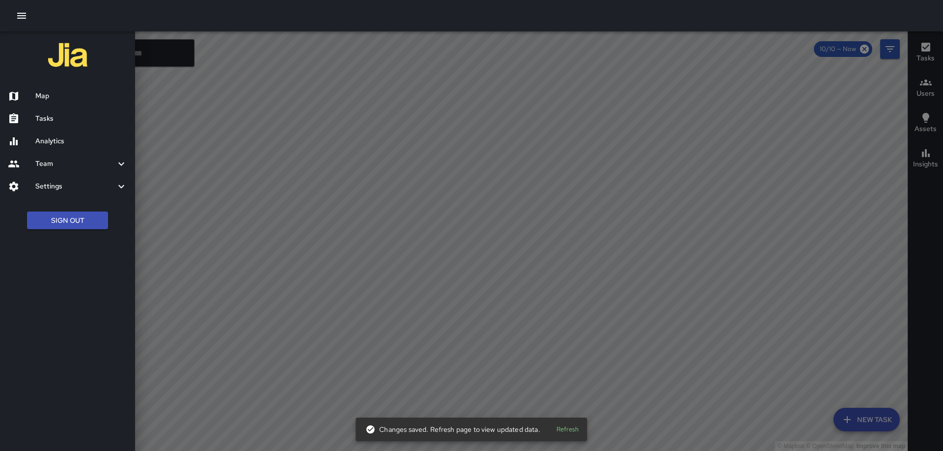
click at [54, 181] on h6 "Settings" at bounding box center [75, 186] width 80 height 11
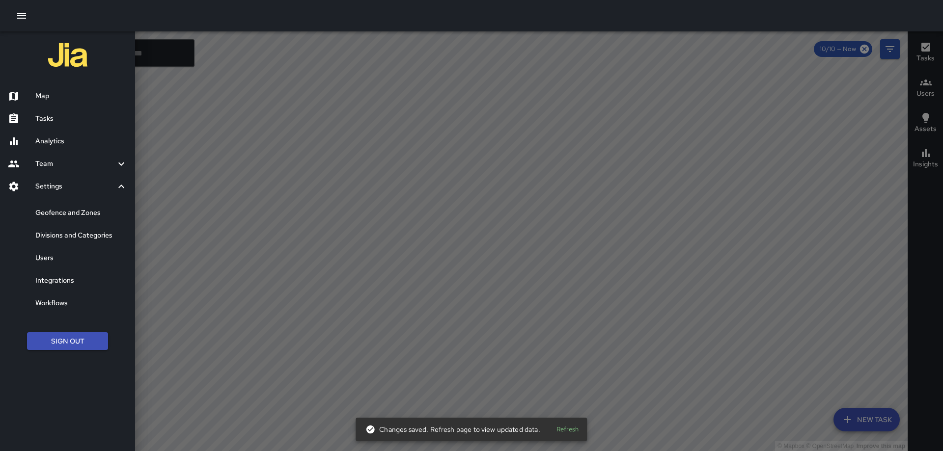
click at [84, 239] on h6 "Divisions and Categories" at bounding box center [81, 235] width 92 height 11
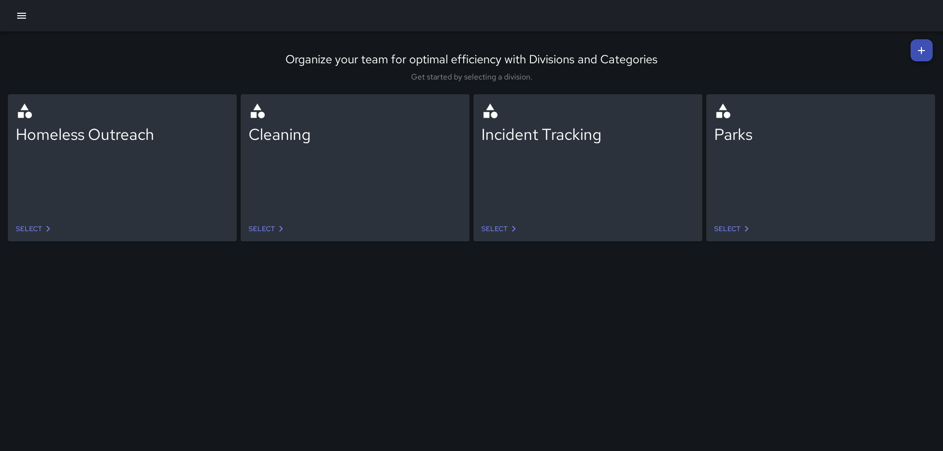
click at [262, 229] on link "Select" at bounding box center [268, 229] width 46 height 18
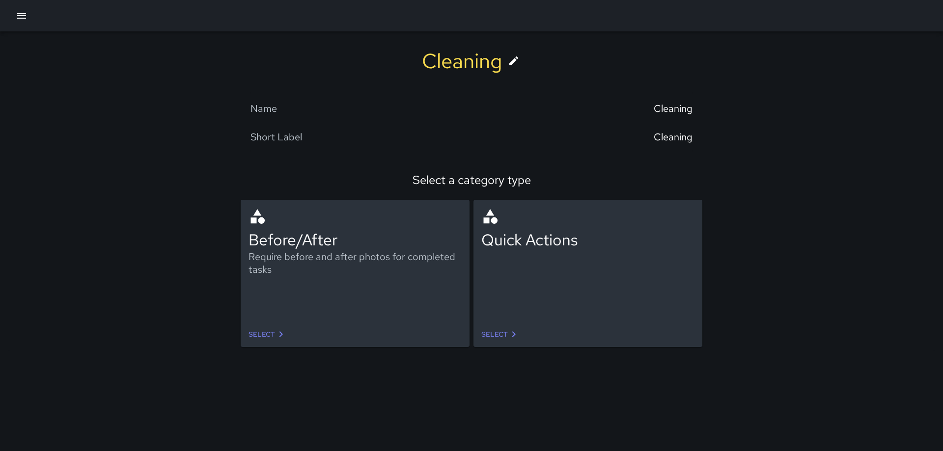
click at [260, 332] on link "Select" at bounding box center [268, 335] width 46 height 18
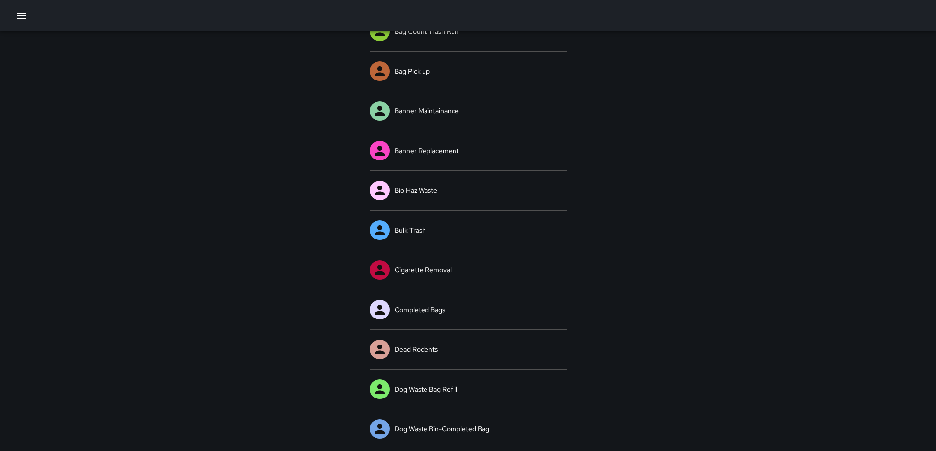
scroll to position [32, 0]
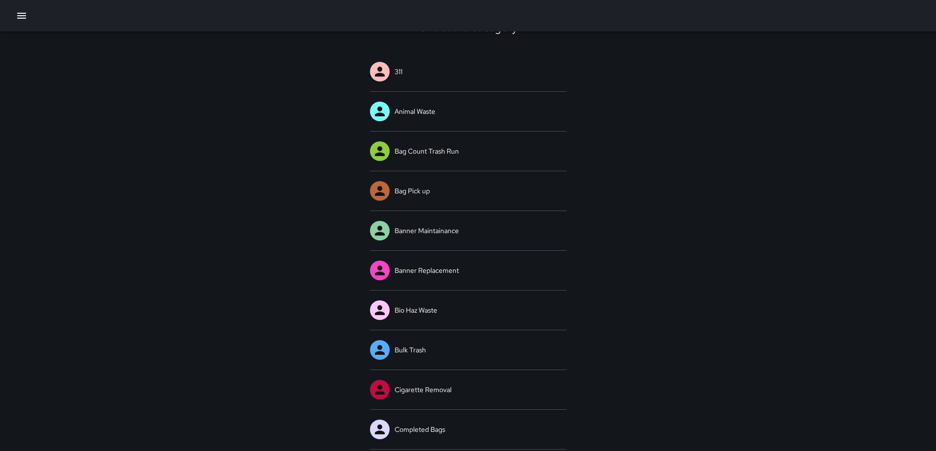
click at [19, 10] on button "button" at bounding box center [22, 16] width 20 height 20
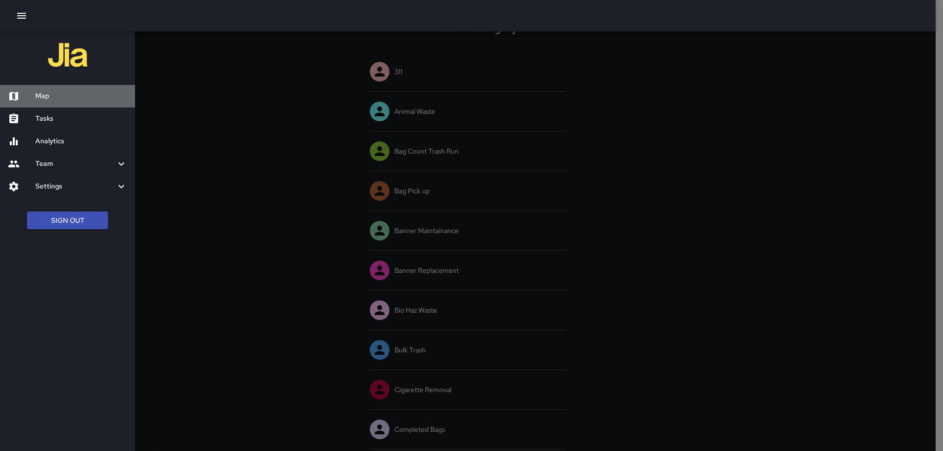
click at [41, 97] on h6 "Map" at bounding box center [81, 96] width 92 height 11
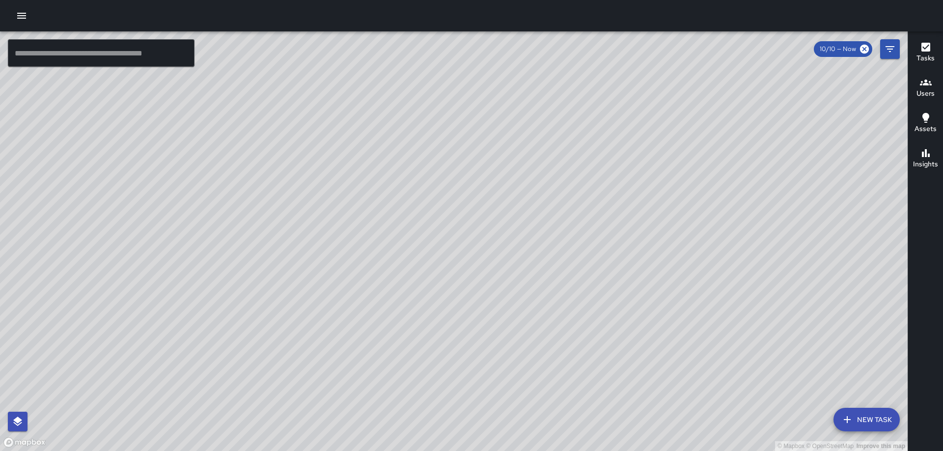
click at [544, 172] on div "© Mapbox © OpenStreetMap Improve this map" at bounding box center [454, 241] width 908 height 420
click at [14, 14] on button "button" at bounding box center [22, 16] width 20 height 20
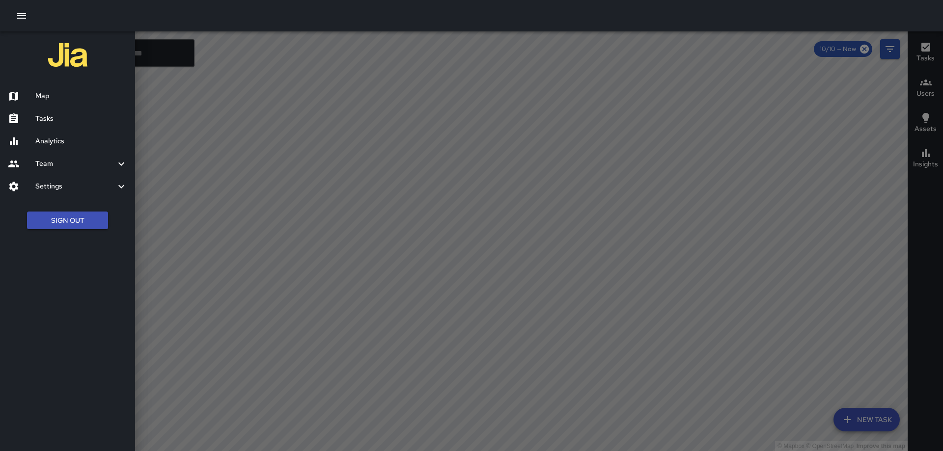
click at [61, 186] on h6 "Settings" at bounding box center [75, 186] width 80 height 11
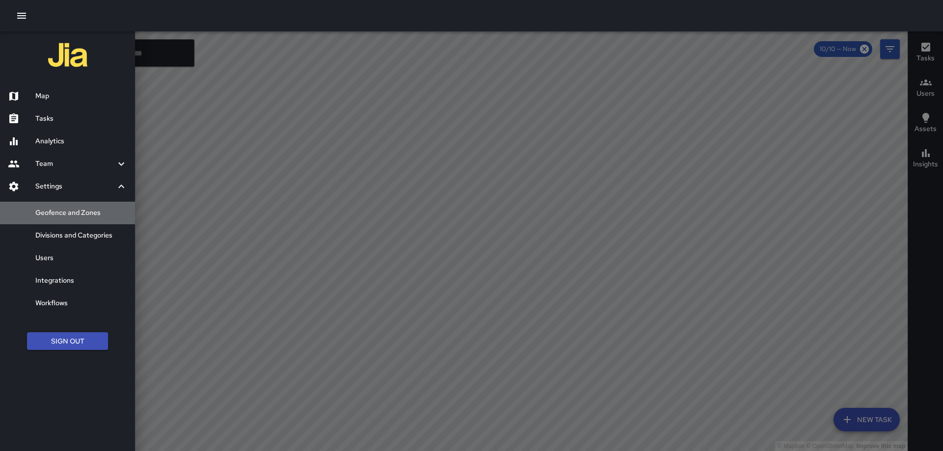
click at [70, 209] on h6 "Geofence and Zones" at bounding box center [81, 213] width 92 height 11
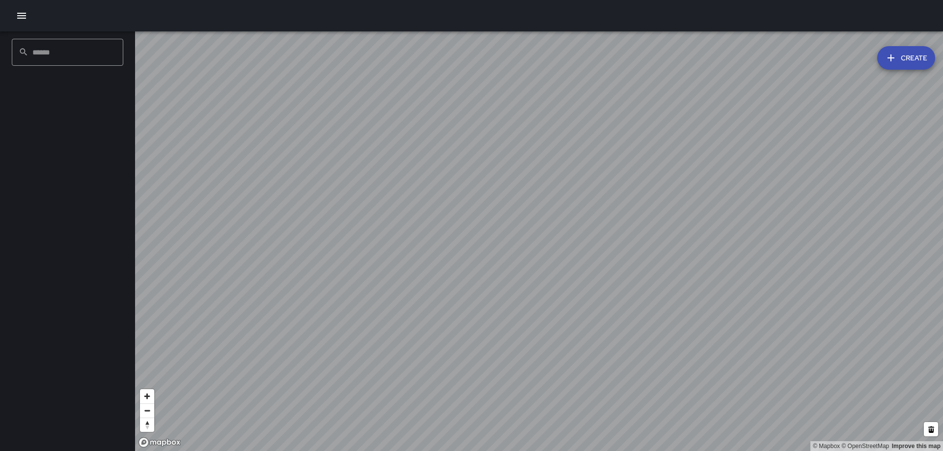
click at [43, 55] on input "text" at bounding box center [77, 52] width 91 height 27
type input "**********"
click at [23, 53] on icon at bounding box center [24, 52] width 10 height 10
click at [889, 60] on icon "button" at bounding box center [891, 58] width 12 height 12
